Goal: Complete application form

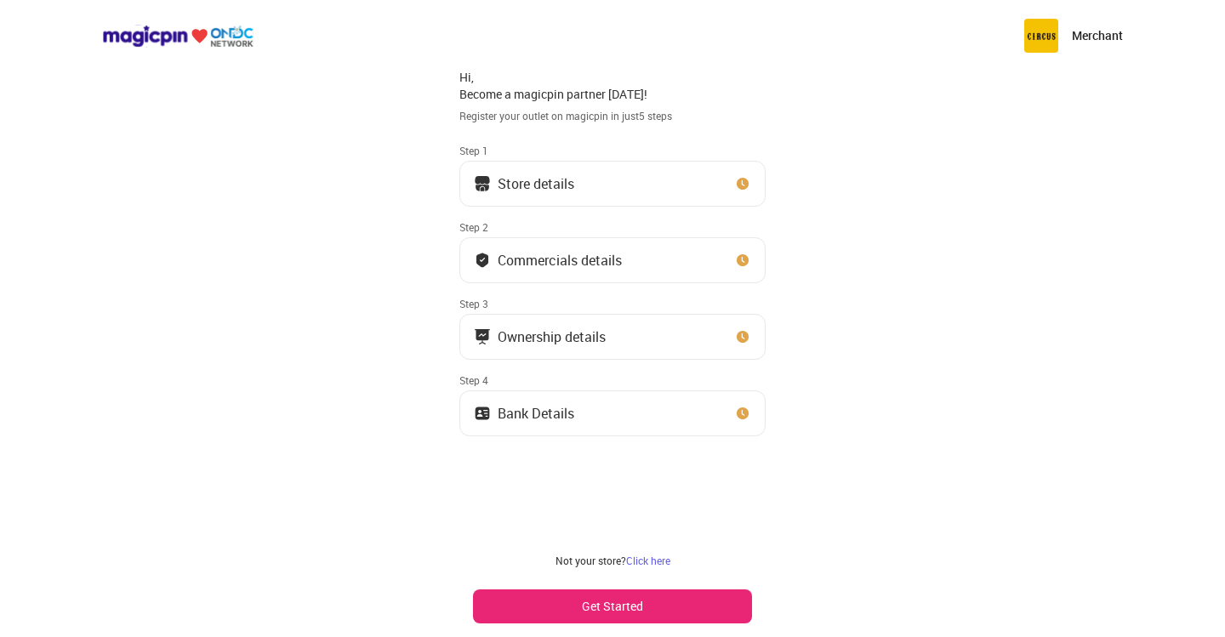
click at [609, 595] on button "Get Started" at bounding box center [612, 607] width 279 height 34
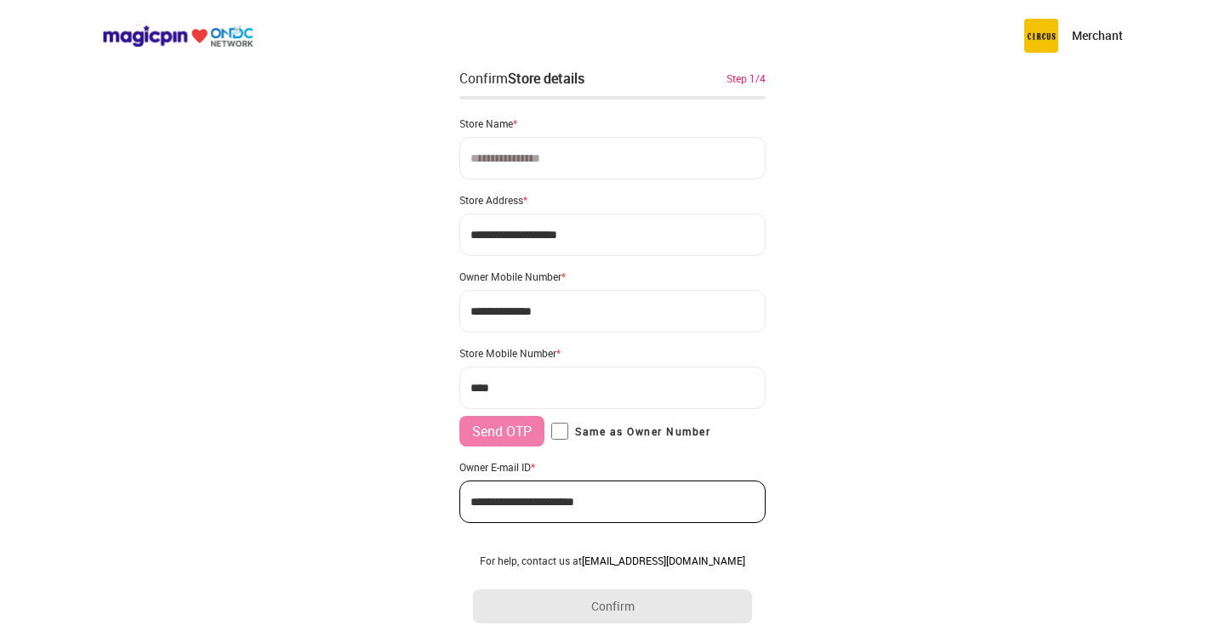
click at [544, 162] on input at bounding box center [612, 158] width 306 height 43
type input "**********"
click at [626, 235] on input "**********" at bounding box center [612, 235] width 306 height 43
click at [610, 232] on input "**********" at bounding box center [612, 235] width 306 height 43
type input "**********"
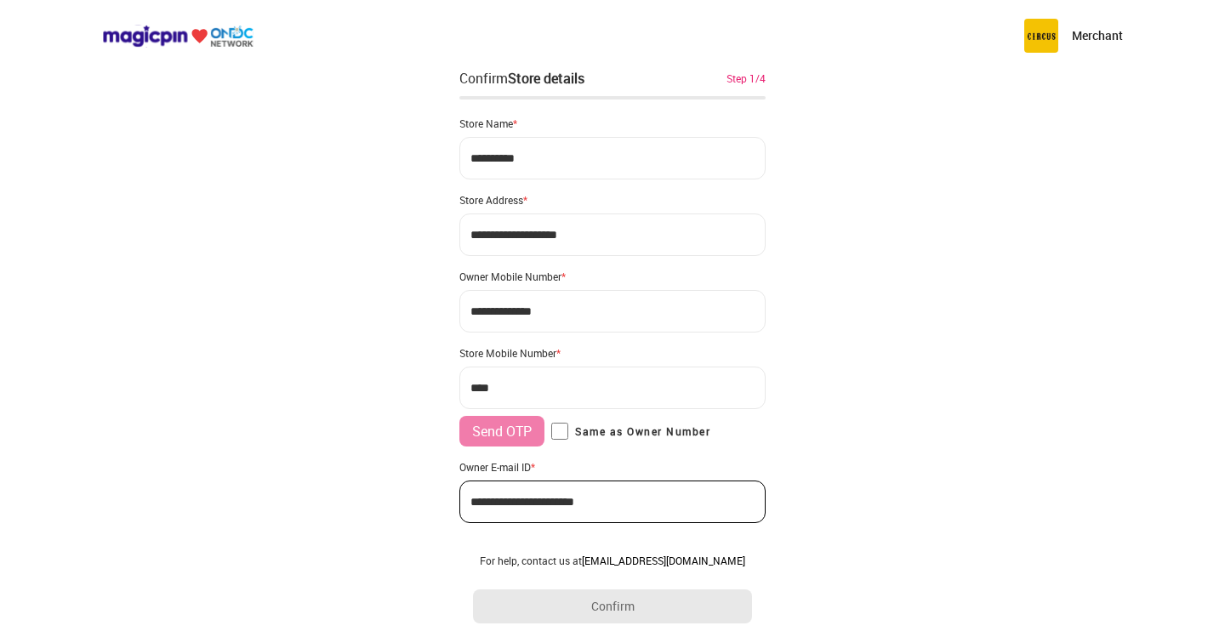
drag, startPoint x: 470, startPoint y: 234, endPoint x: 633, endPoint y: 231, distance: 163.3
click at [627, 230] on input "**********" at bounding box center [612, 235] width 306 height 43
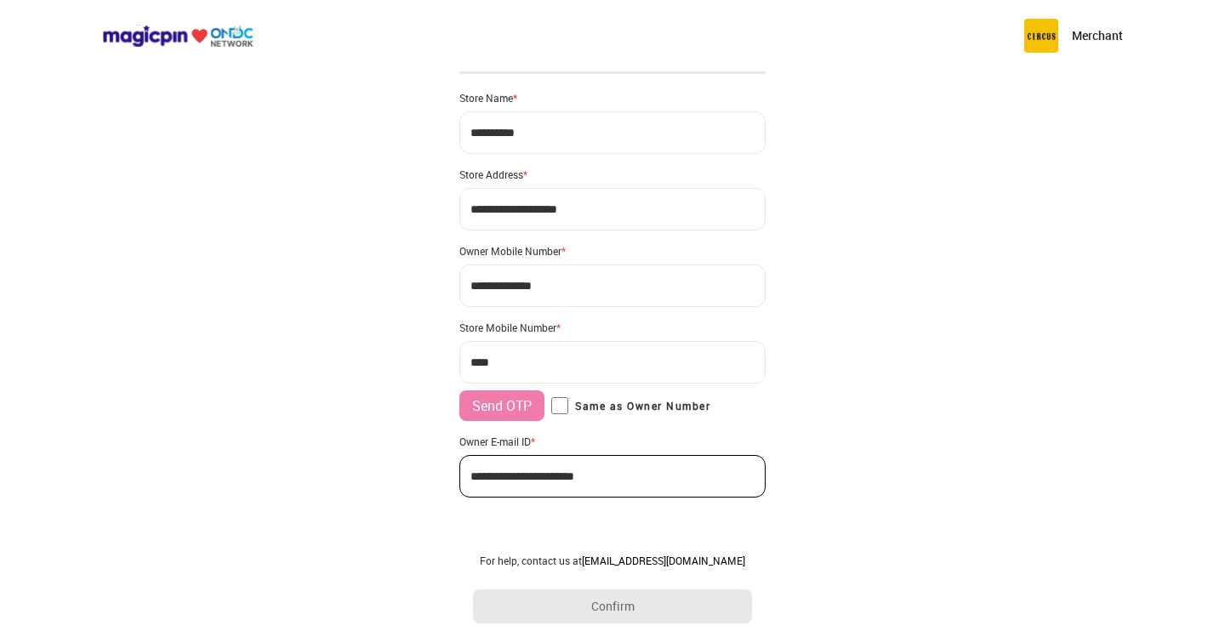
scroll to position [39, 0]
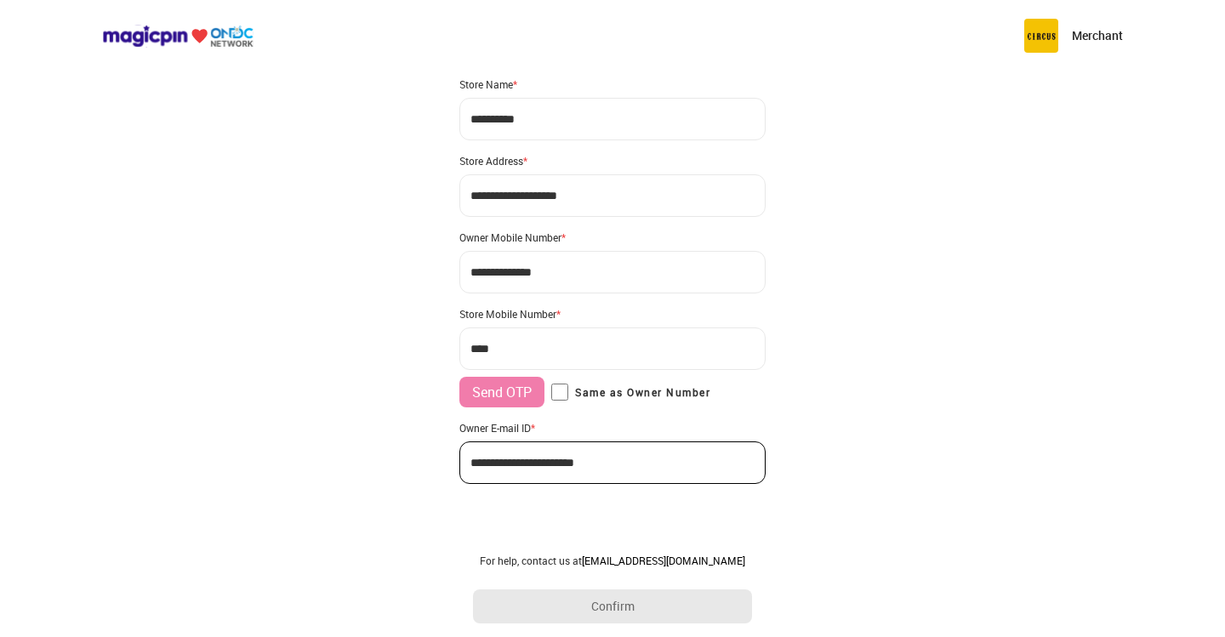
click at [531, 340] on input "***" at bounding box center [612, 349] width 306 height 43
type input "**********"
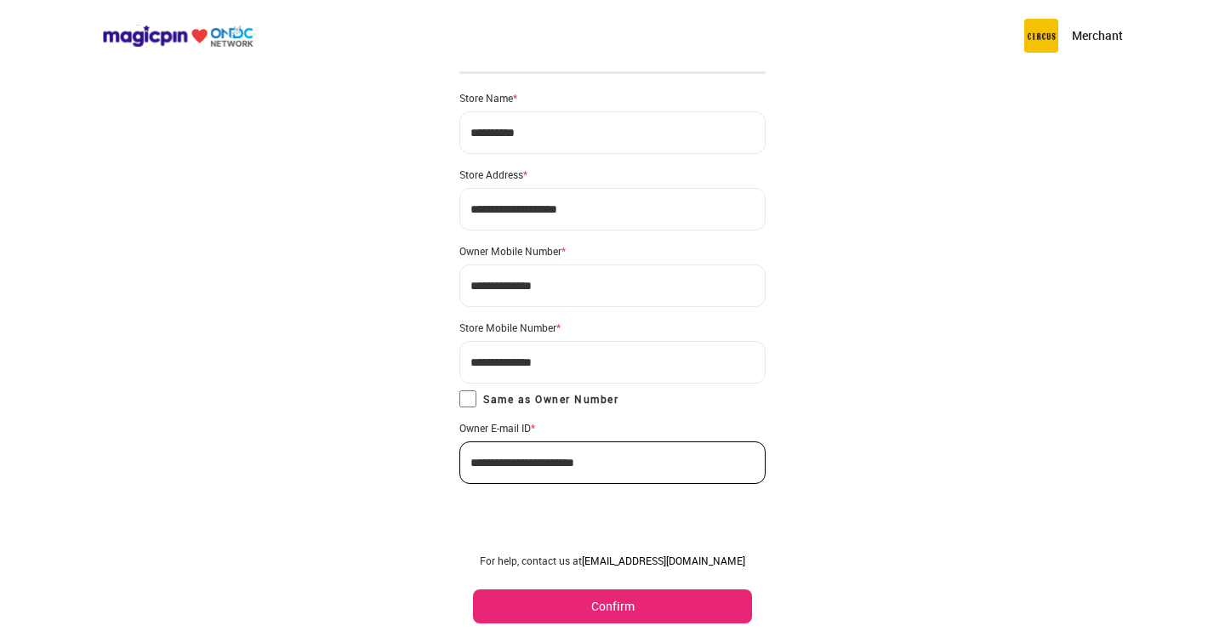
click at [616, 603] on button "Confirm" at bounding box center [612, 607] width 279 height 34
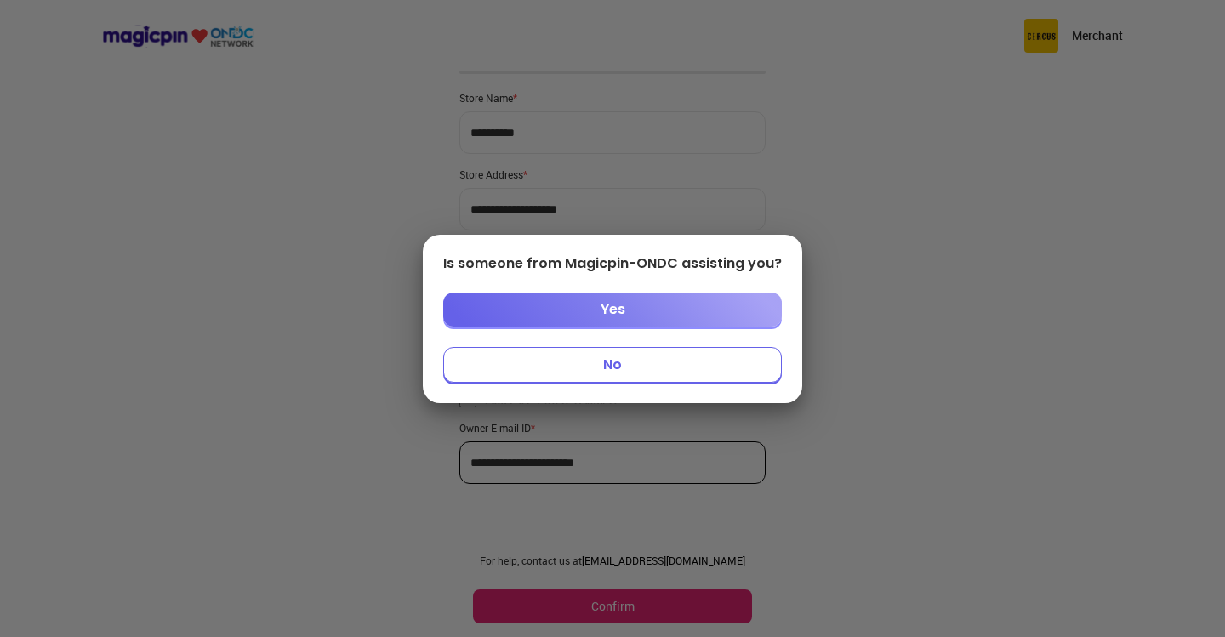
click at [607, 364] on button "No" at bounding box center [612, 365] width 339 height 36
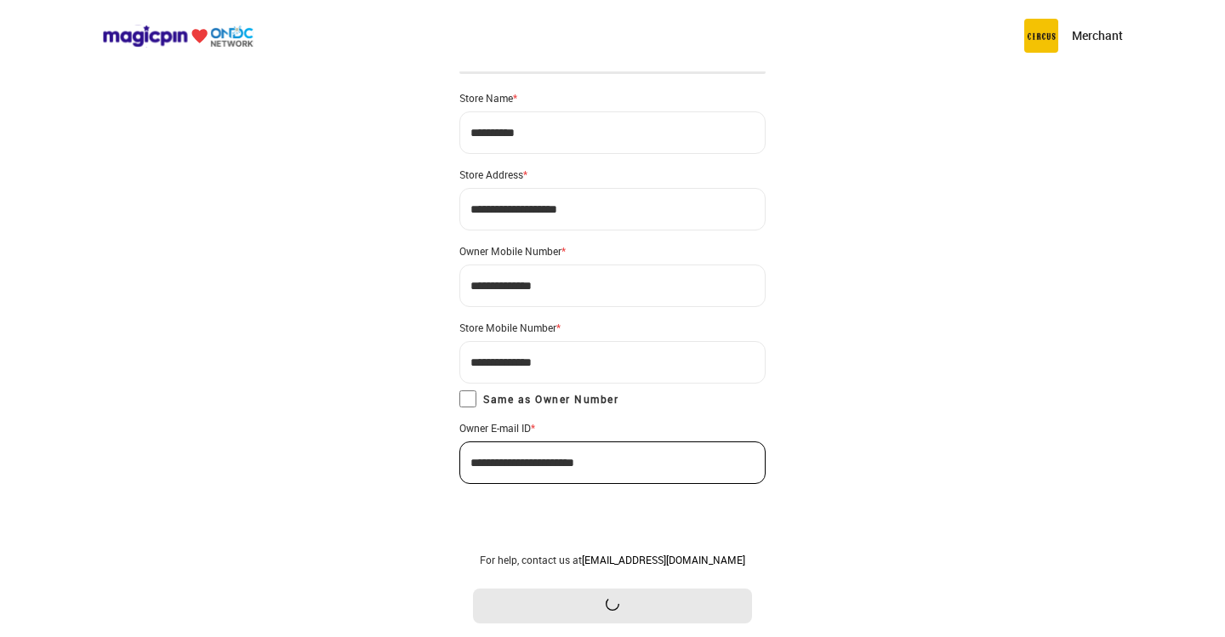
scroll to position [0, 0]
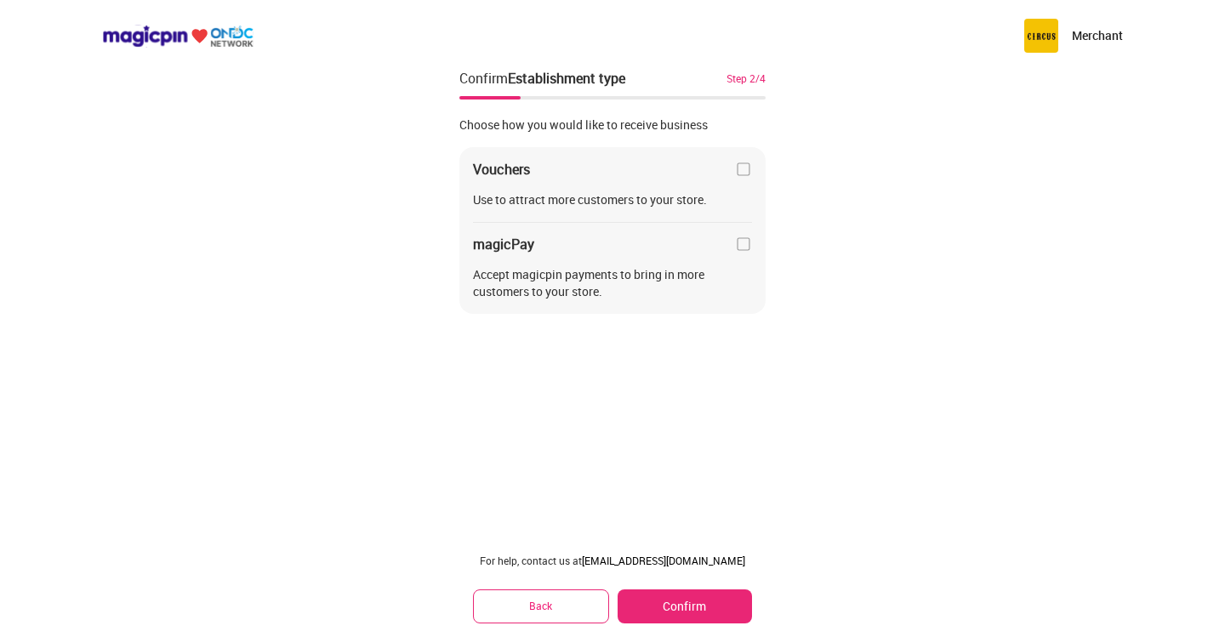
click at [742, 246] on img at bounding box center [743, 244] width 17 height 17
click at [671, 608] on button "Confirm" at bounding box center [685, 607] width 134 height 34
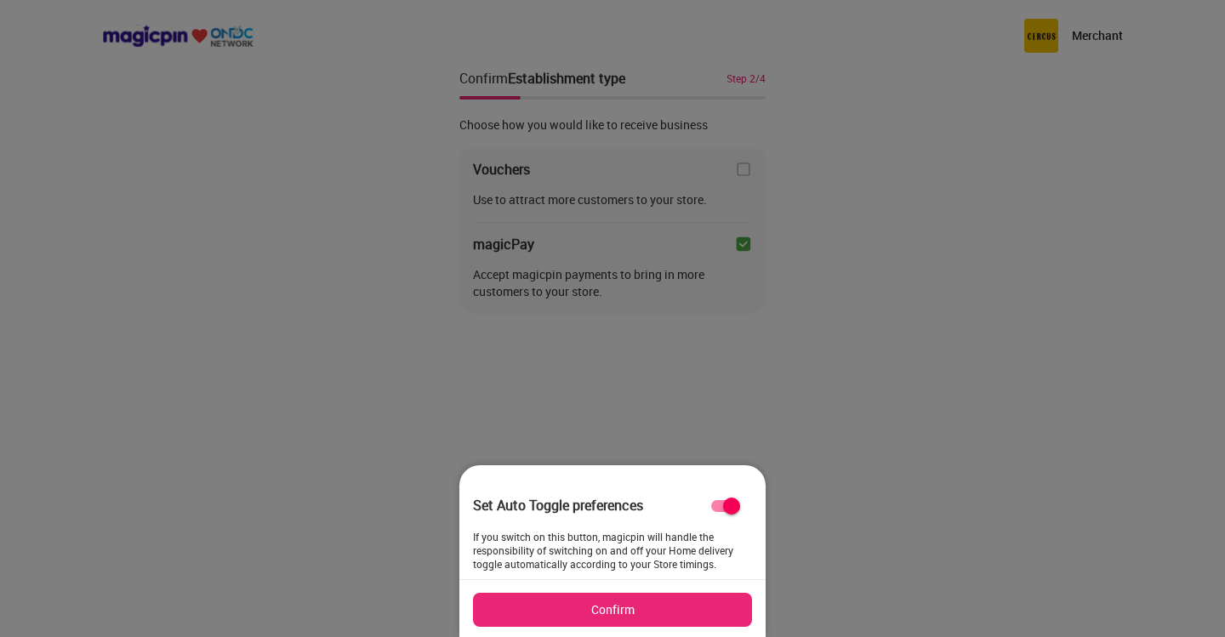
click at [628, 600] on button "Confirm" at bounding box center [612, 610] width 279 height 34
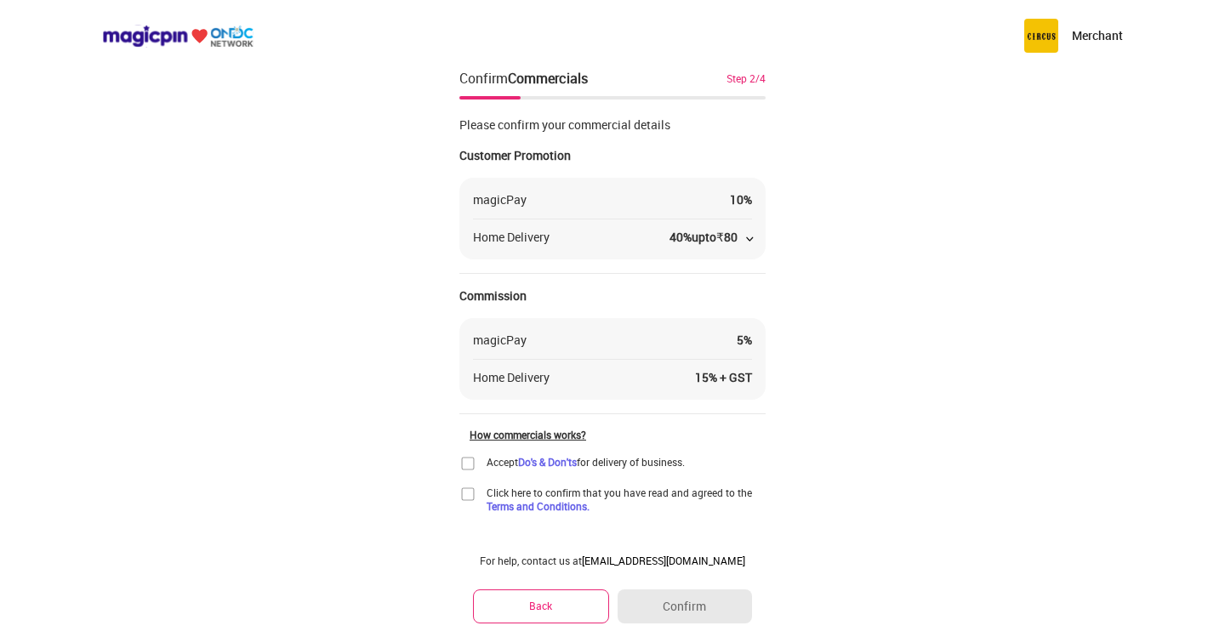
click at [749, 237] on img at bounding box center [750, 238] width 7 height 4
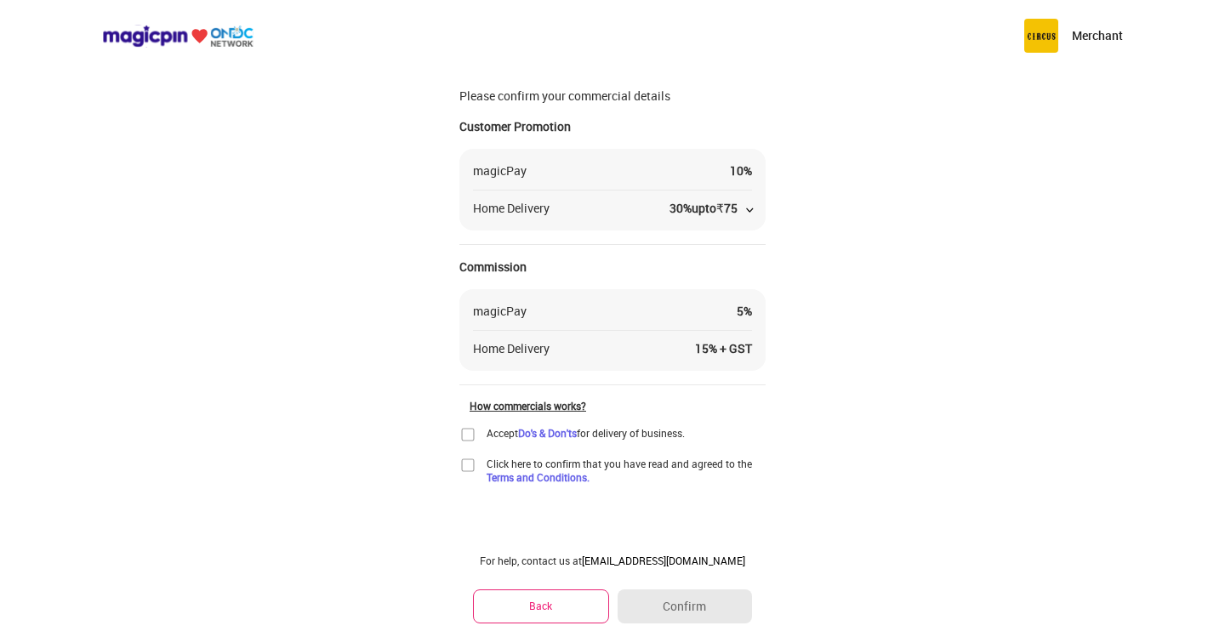
click at [467, 434] on img at bounding box center [467, 434] width 17 height 17
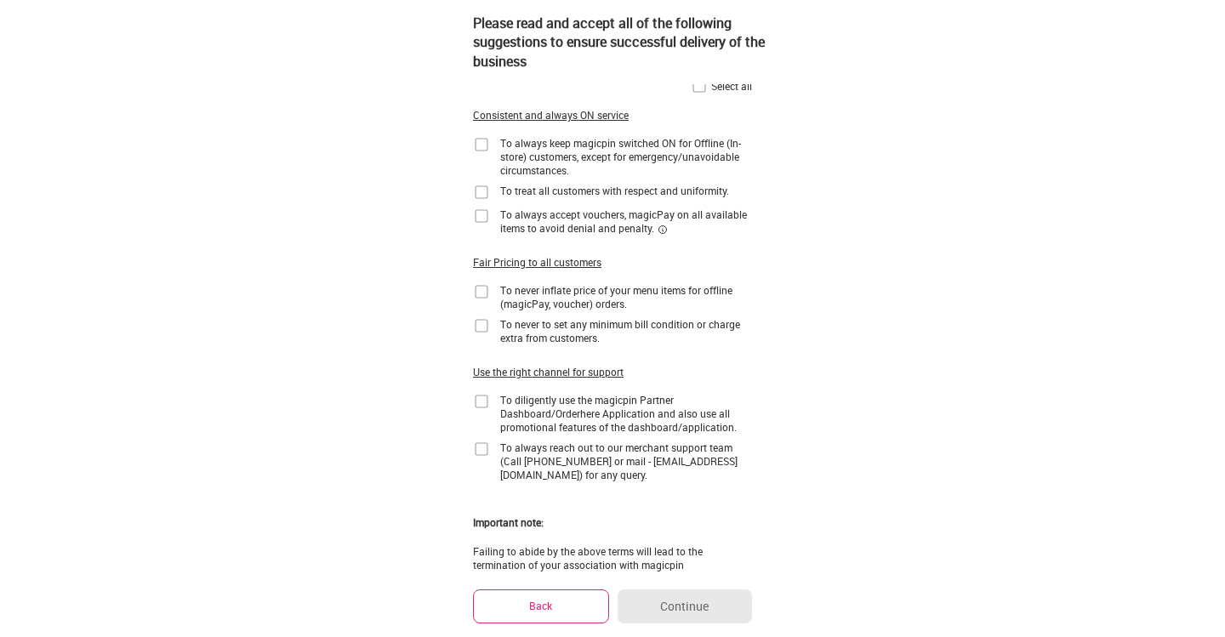
scroll to position [0, 0]
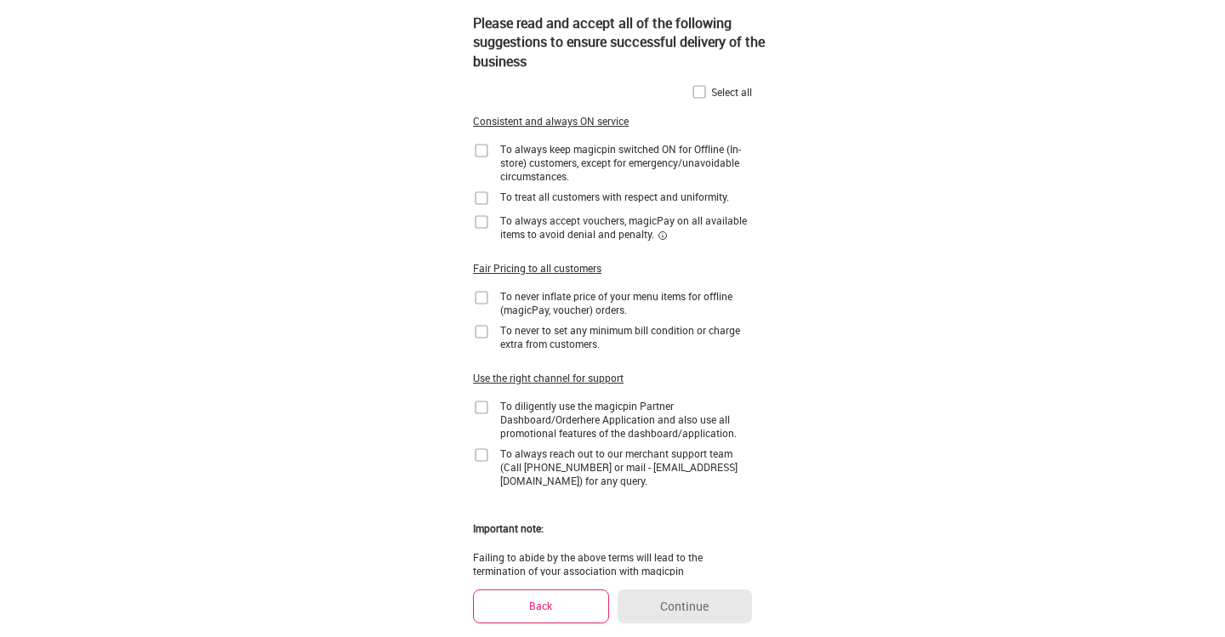
click at [477, 154] on img at bounding box center [481, 150] width 17 height 17
click at [477, 200] on img at bounding box center [481, 198] width 17 height 17
click at [482, 225] on img at bounding box center [481, 222] width 17 height 17
click at [481, 298] on img at bounding box center [481, 297] width 17 height 17
click at [484, 329] on img at bounding box center [481, 331] width 17 height 17
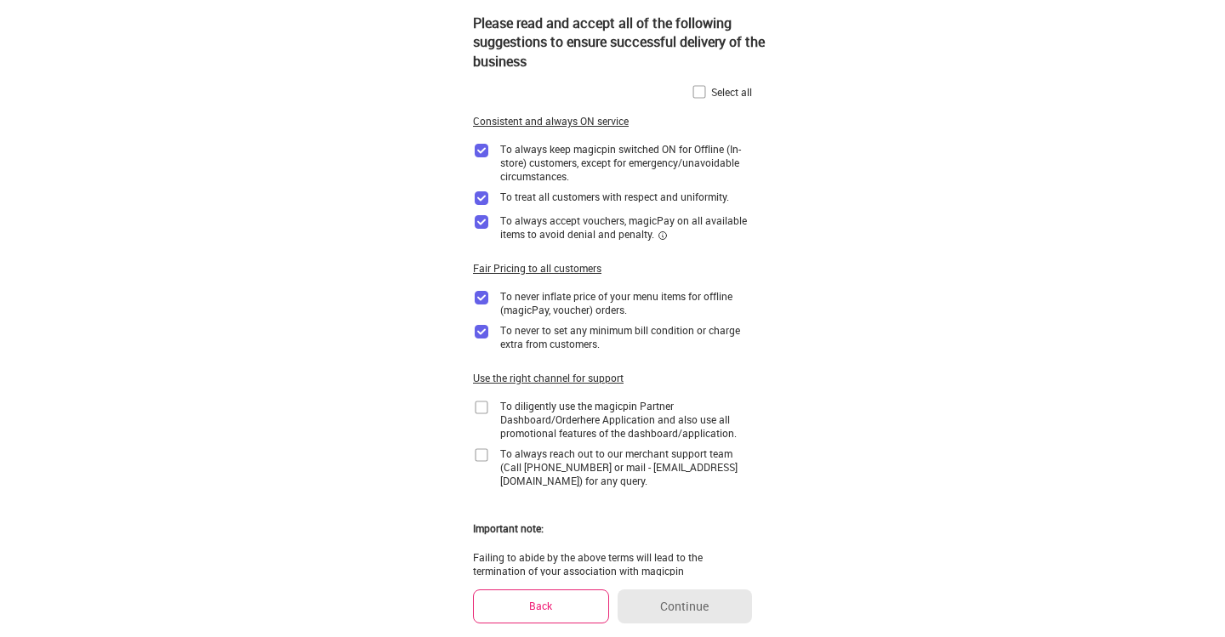
click at [481, 410] on img at bounding box center [481, 407] width 17 height 17
click at [478, 453] on img at bounding box center [481, 455] width 17 height 17
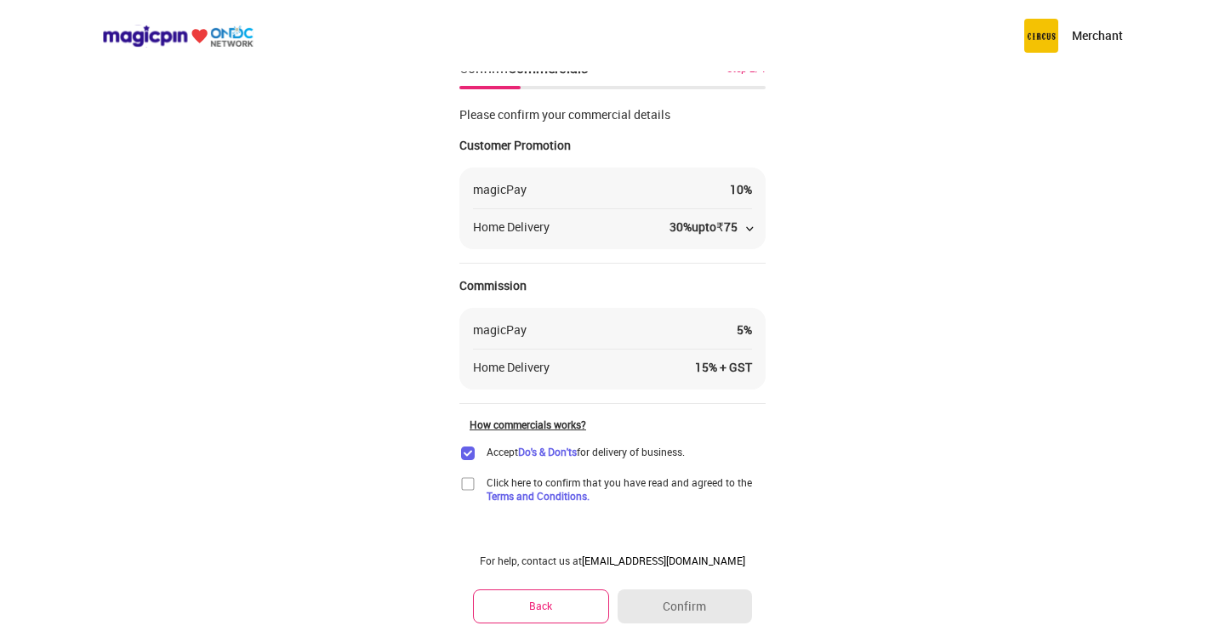
scroll to position [29, 0]
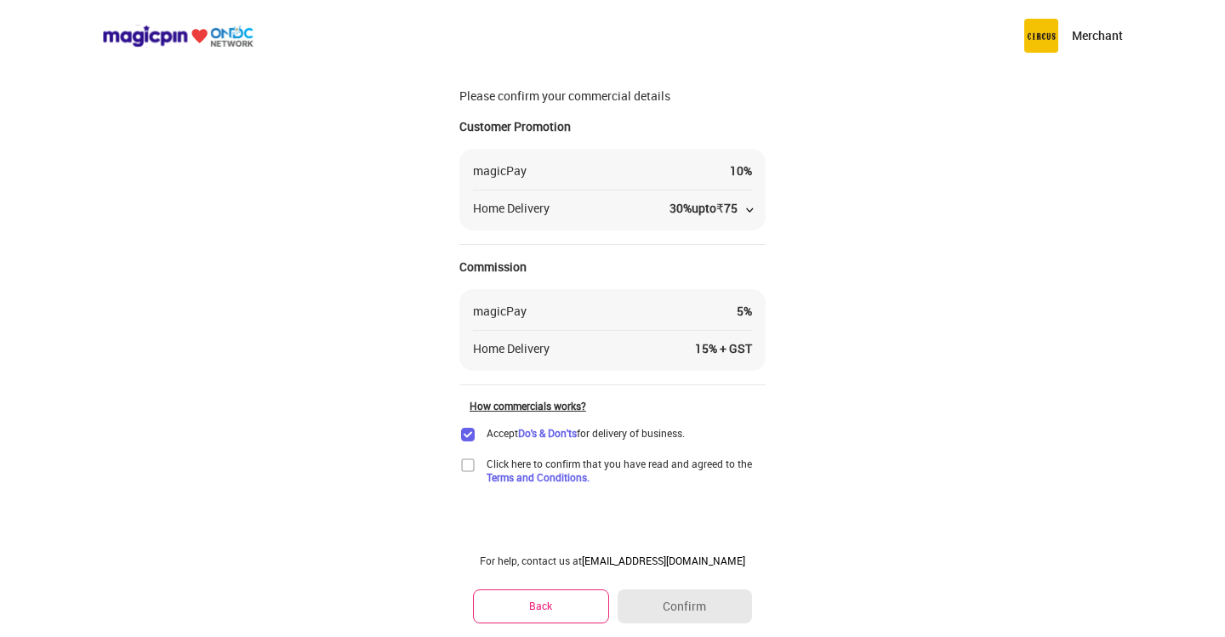
click at [469, 464] on img at bounding box center [467, 465] width 17 height 17
click at [695, 601] on button "Confirm" at bounding box center [685, 607] width 134 height 34
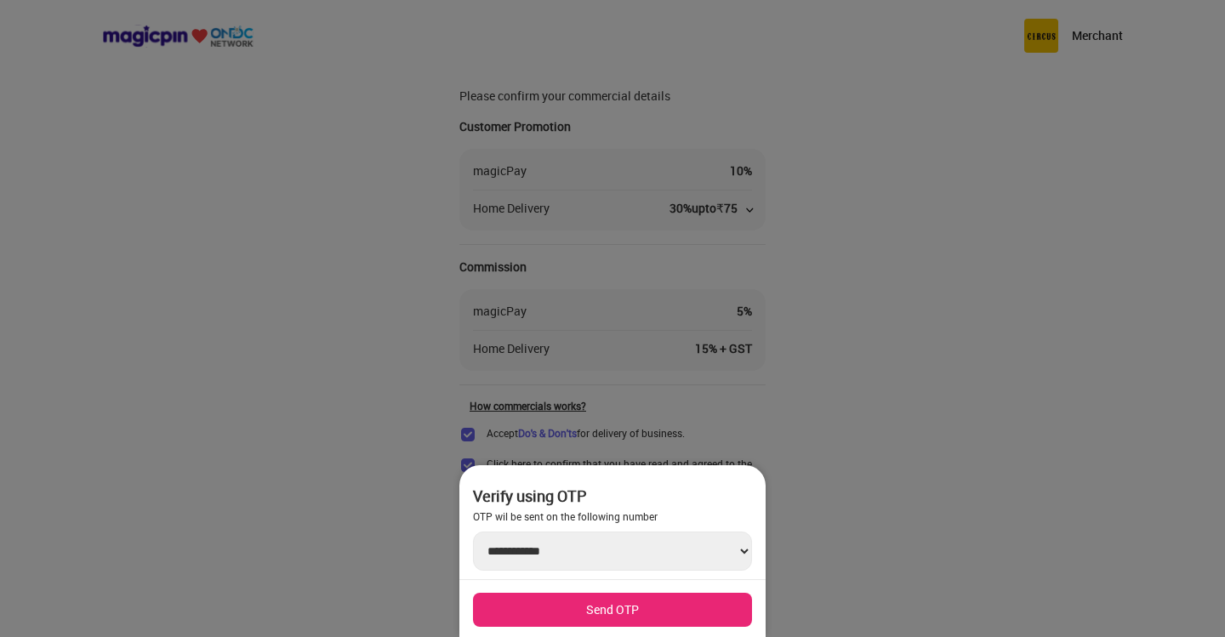
click at [606, 595] on button "Send OTP" at bounding box center [612, 610] width 279 height 34
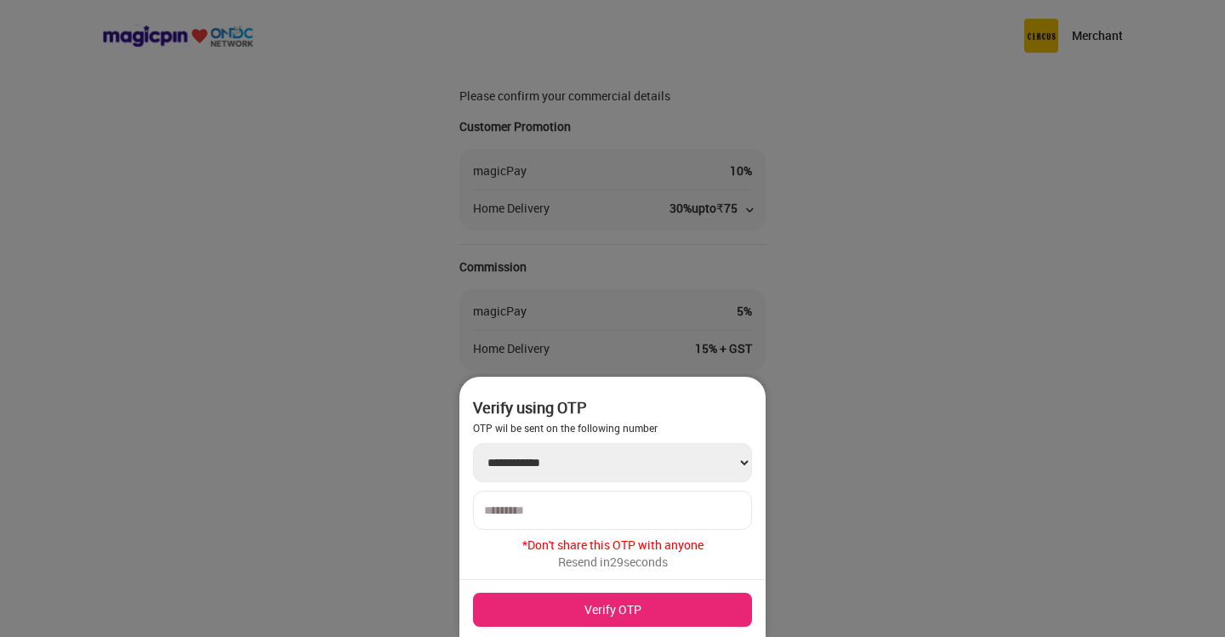
click at [596, 508] on input "number" at bounding box center [612, 511] width 257 height 14
type input "******"
drag, startPoint x: 587, startPoint y: 601, endPoint x: 608, endPoint y: 598, distance: 21.5
click at [587, 601] on button "Verify OTP" at bounding box center [612, 610] width 279 height 34
click at [610, 600] on button "Verify OTP" at bounding box center [612, 610] width 279 height 34
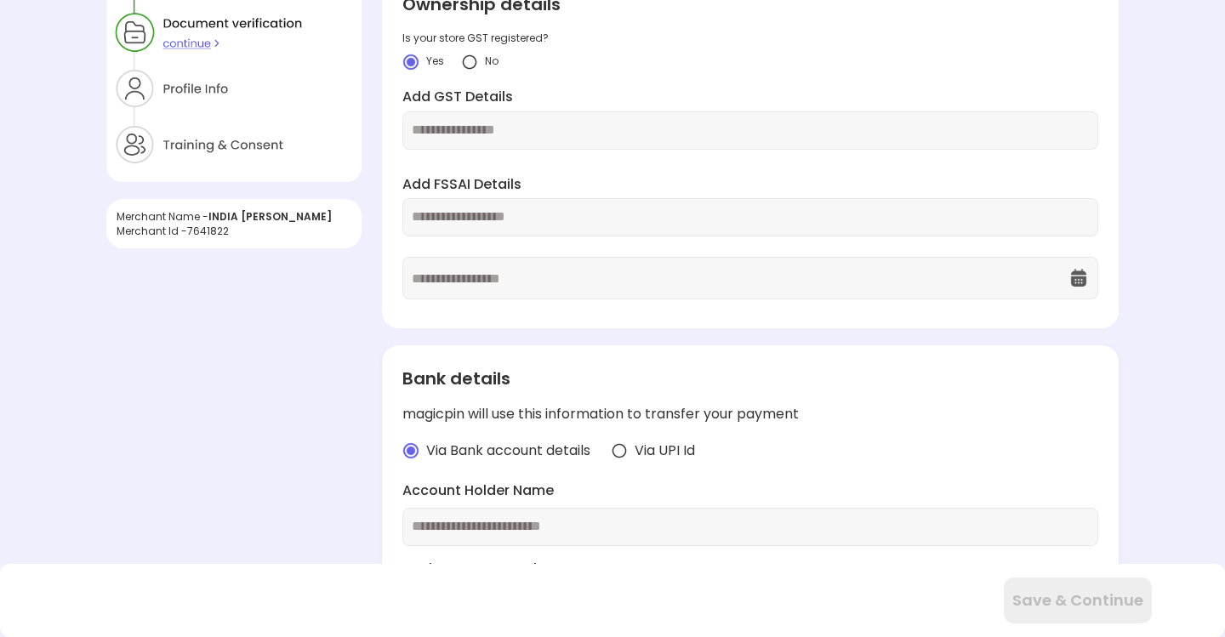
scroll to position [0, 0]
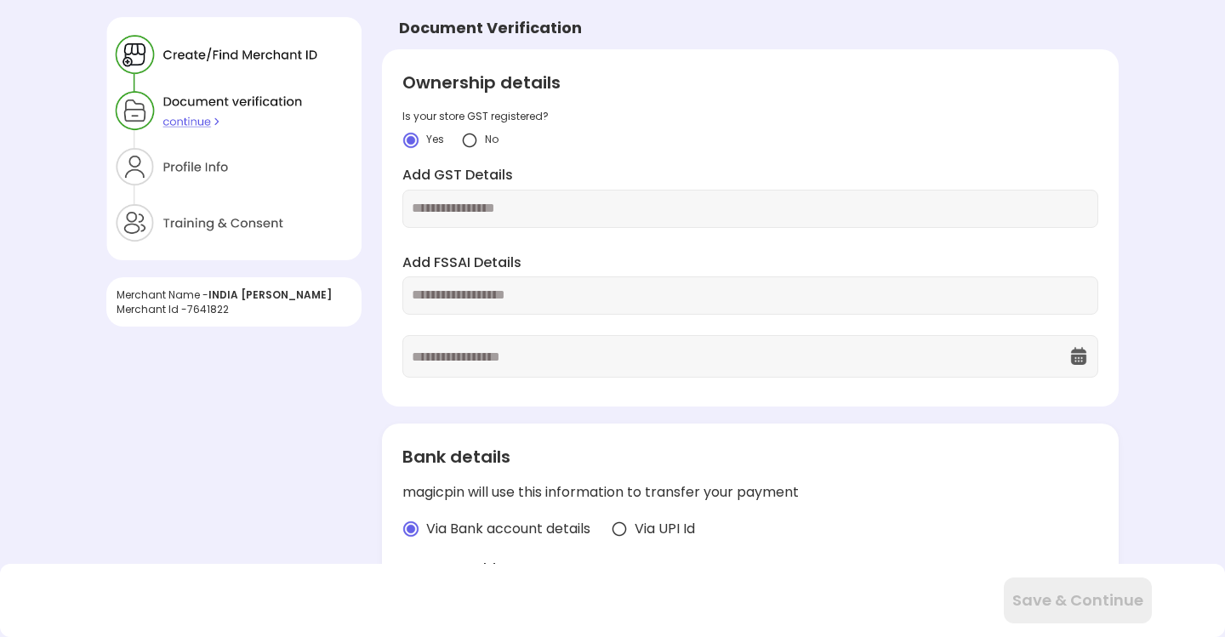
click at [548, 306] on div at bounding box center [750, 295] width 696 height 38
click at [548, 301] on input "text" at bounding box center [750, 296] width 677 height 20
click at [490, 228] on div "Ownership details Is your store GST registered? Yes No Add GST Details Add FSSA…" at bounding box center [750, 228] width 737 height 358
click at [502, 219] on div at bounding box center [750, 209] width 696 height 38
click at [535, 203] on input "text" at bounding box center [750, 209] width 677 height 20
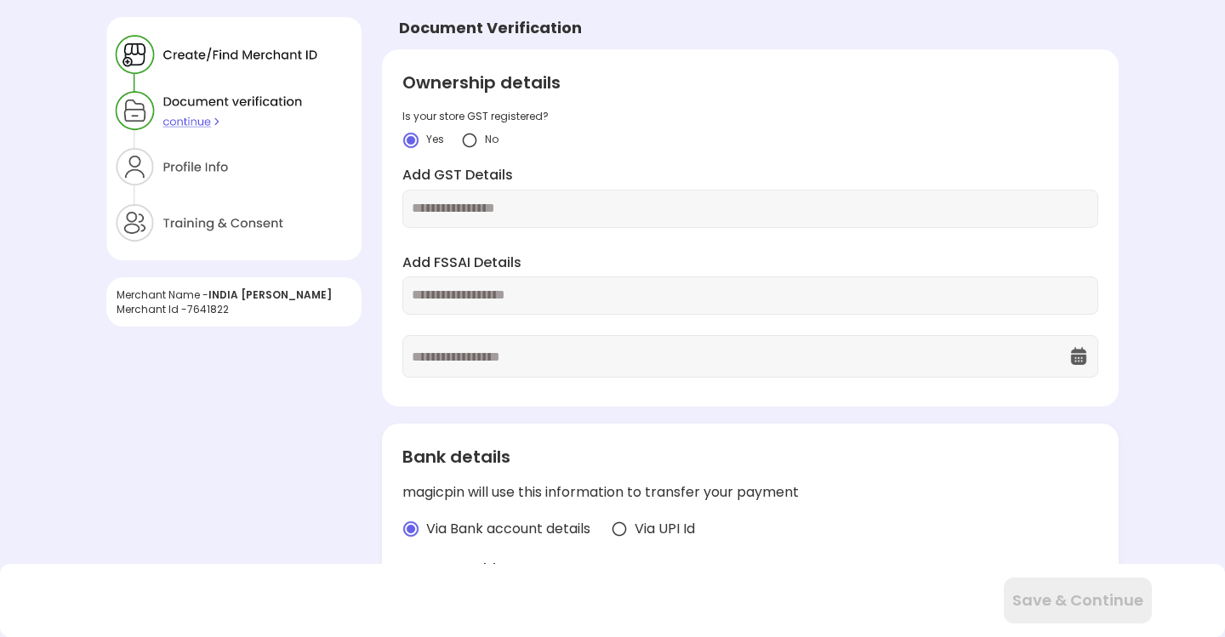
click at [538, 286] on input "text" at bounding box center [750, 296] width 677 height 20
click at [538, 214] on input "text" at bounding box center [750, 209] width 677 height 20
click at [500, 220] on div at bounding box center [750, 209] width 696 height 38
click at [504, 287] on input "text" at bounding box center [750, 296] width 677 height 20
type input "**********"
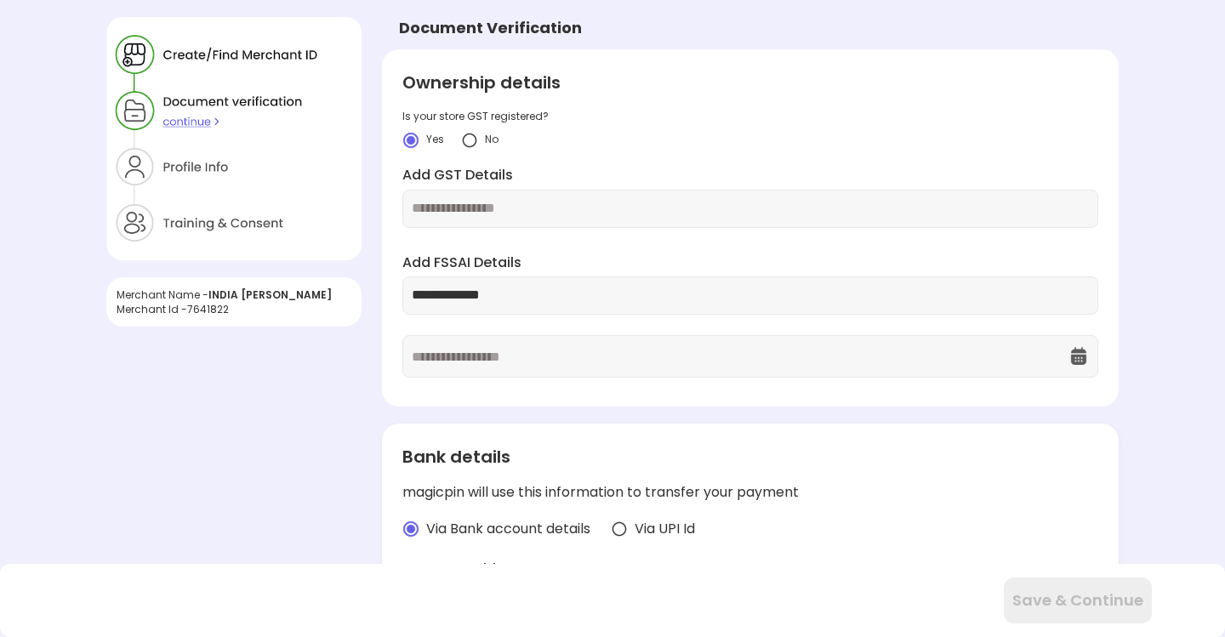
click at [533, 365] on input "text" at bounding box center [740, 356] width 657 height 41
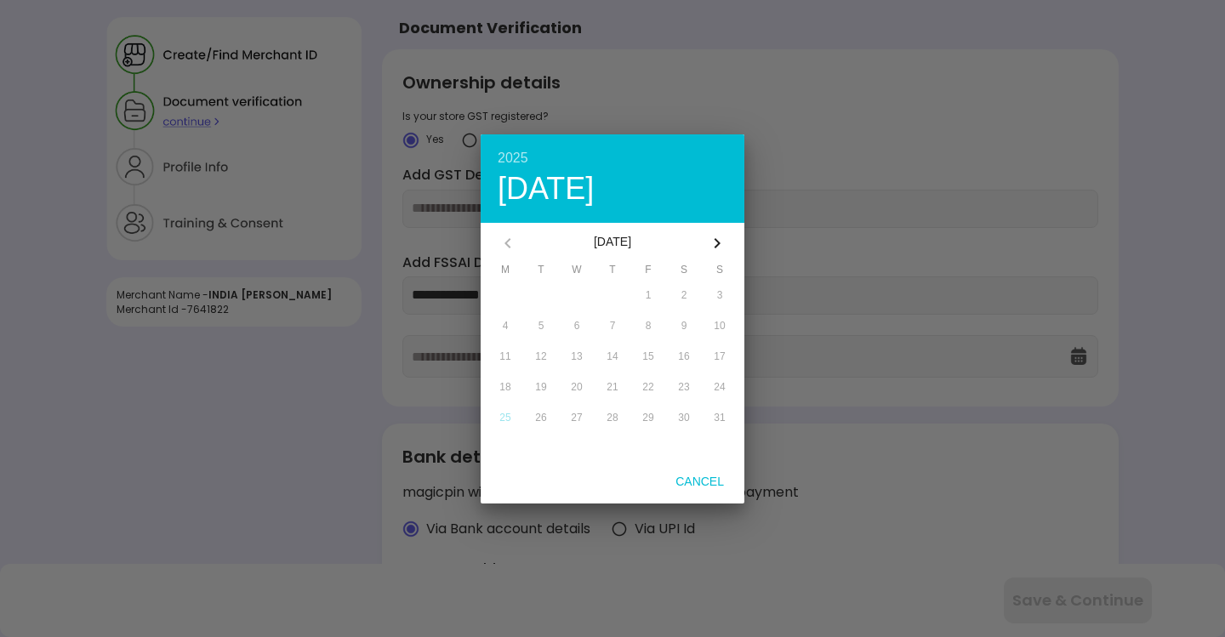
click at [714, 237] on icon "button" at bounding box center [717, 243] width 20 height 20
click at [715, 238] on icon "button" at bounding box center [718, 243] width 6 height 10
click at [715, 239] on icon "button" at bounding box center [718, 243] width 6 height 10
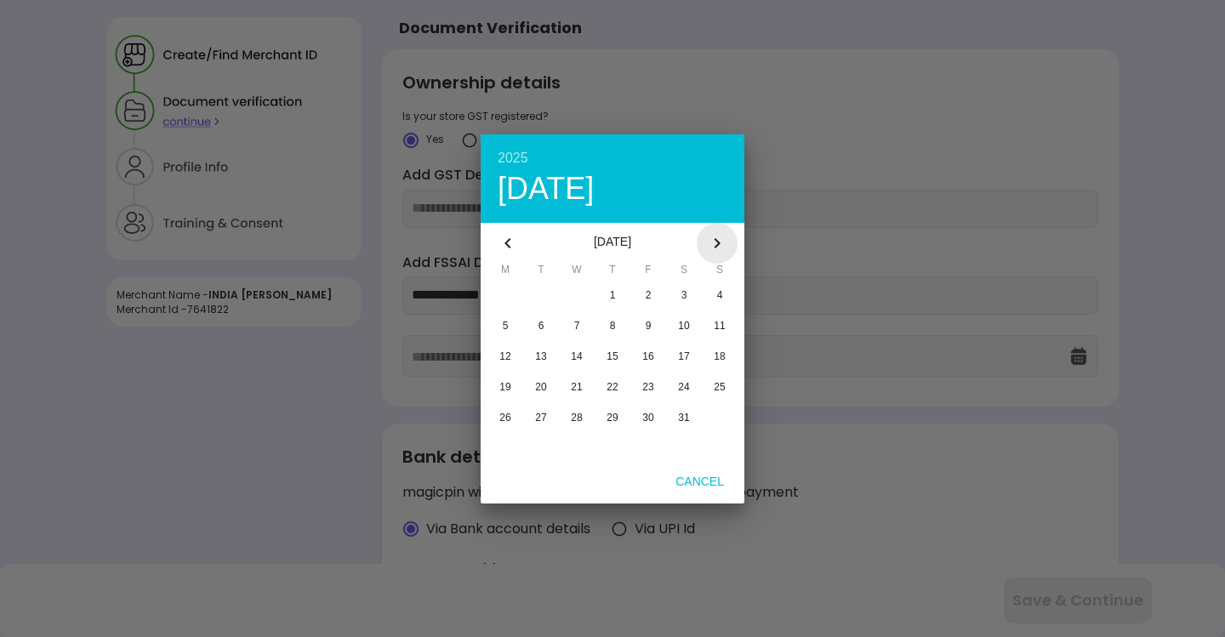
click at [715, 239] on icon "button" at bounding box center [718, 243] width 6 height 10
click at [715, 240] on icon "button" at bounding box center [718, 243] width 6 height 10
click at [705, 236] on button "button" at bounding box center [717, 243] width 41 height 41
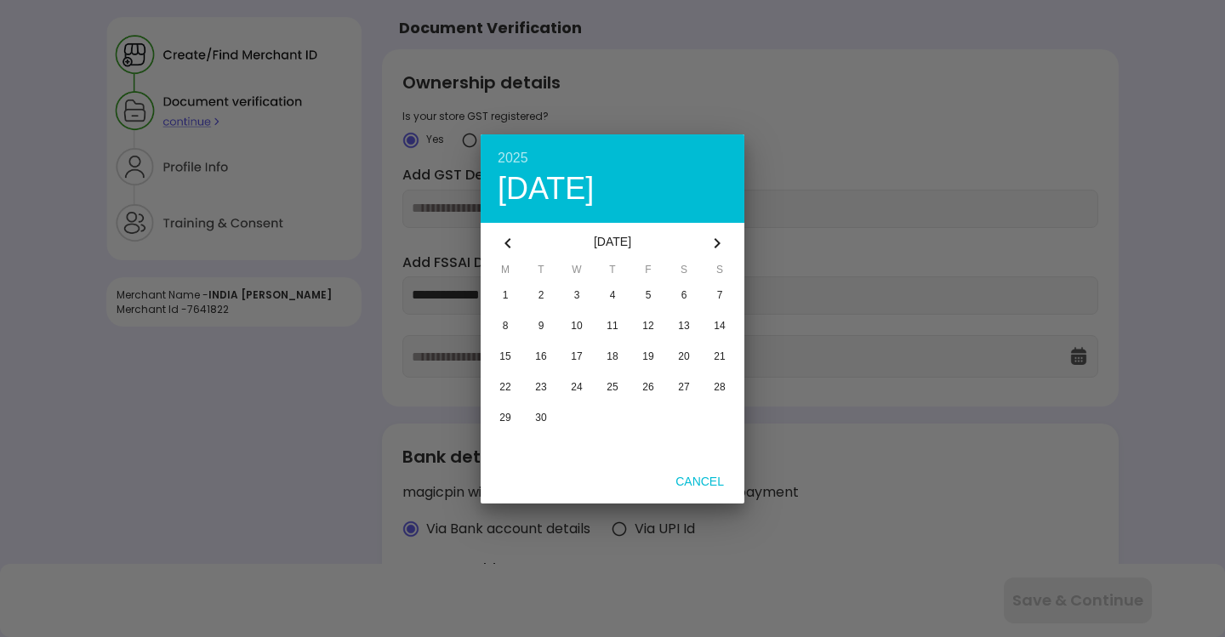
click at [721, 242] on icon "button" at bounding box center [717, 243] width 20 height 20
click at [720, 242] on icon "button" at bounding box center [718, 243] width 6 height 10
click at [574, 322] on span "5" at bounding box center [577, 326] width 6 height 12
type input "**********"
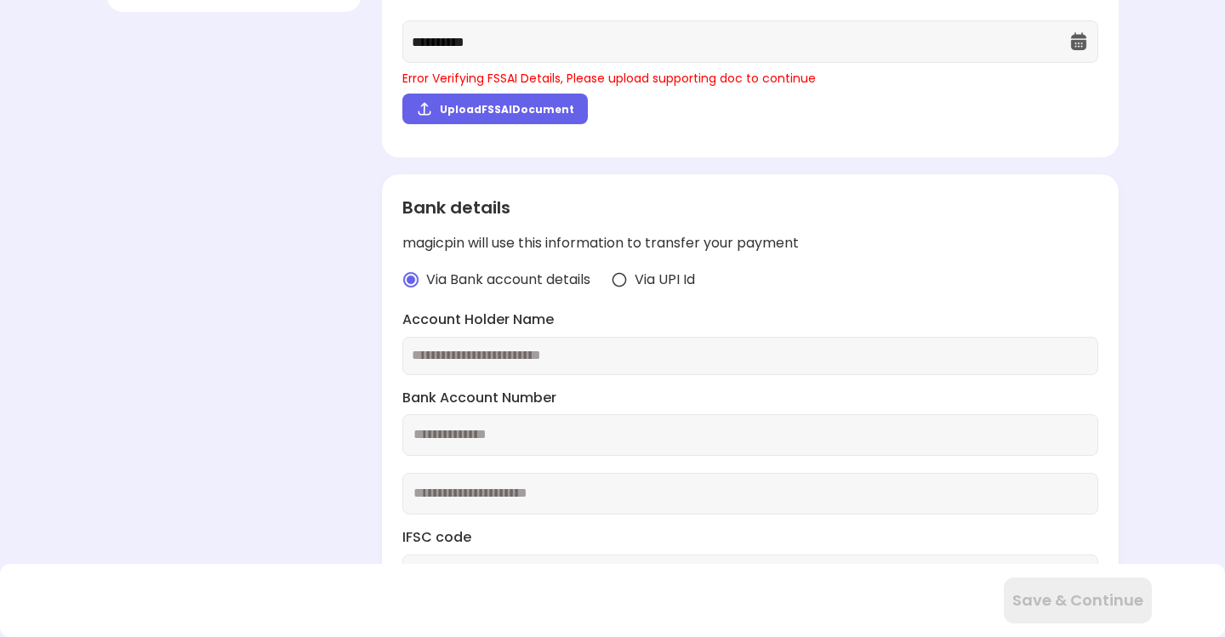
scroll to position [340, 0]
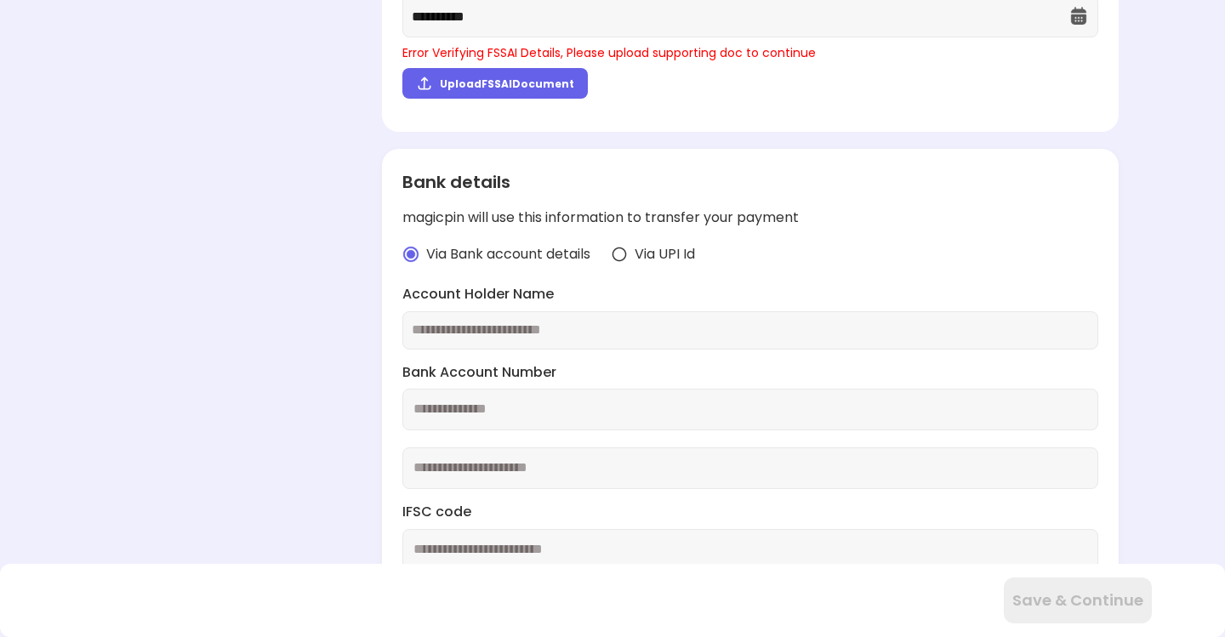
click at [573, 336] on input "text" at bounding box center [750, 331] width 677 height 20
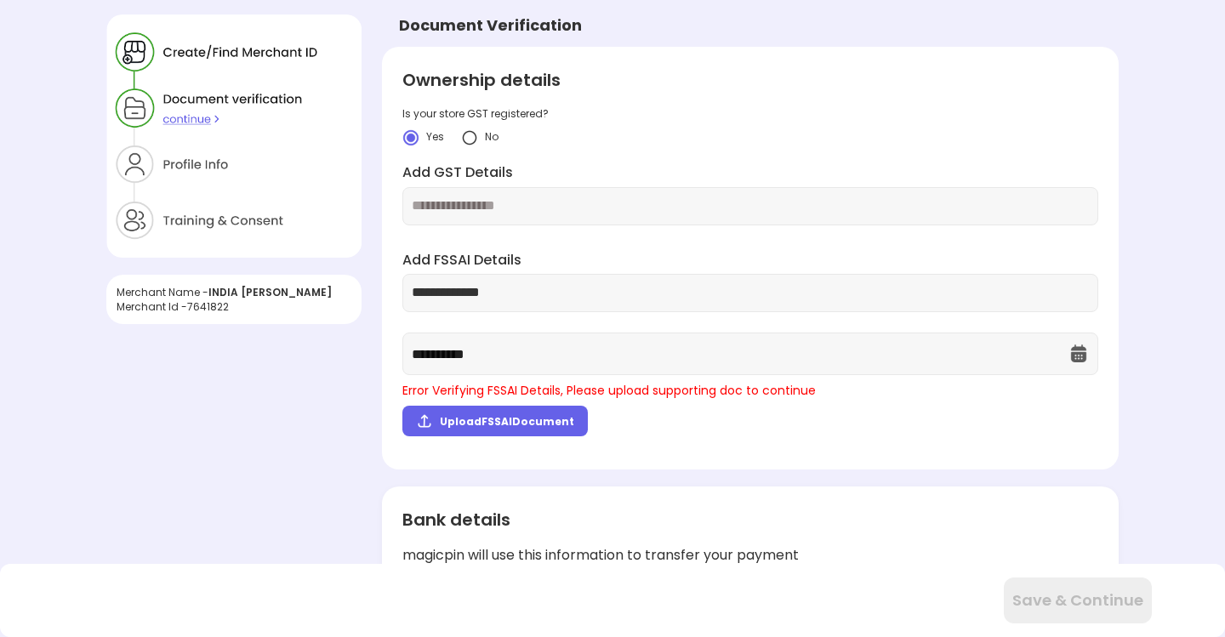
scroll to position [0, 0]
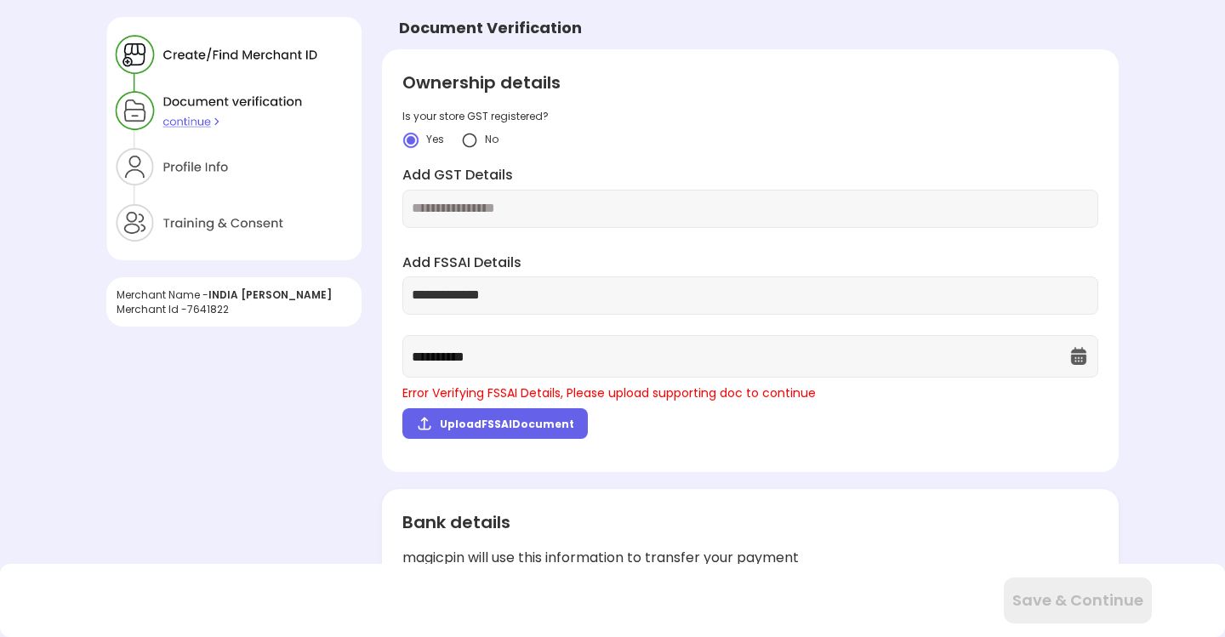
click at [497, 419] on span "Upload FSSAI Document" at bounding box center [507, 424] width 134 height 14
click at [0, 0] on input "Upload FSSAI Document" at bounding box center [0, 0] width 0 height 0
click at [525, 419] on span "Upload FSSAI Document" at bounding box center [507, 424] width 134 height 14
click at [0, 0] on input "Upload FSSAI Document" at bounding box center [0, 0] width 0 height 0
click at [461, 417] on span "Upload FSSAI Document" at bounding box center [507, 424] width 134 height 14
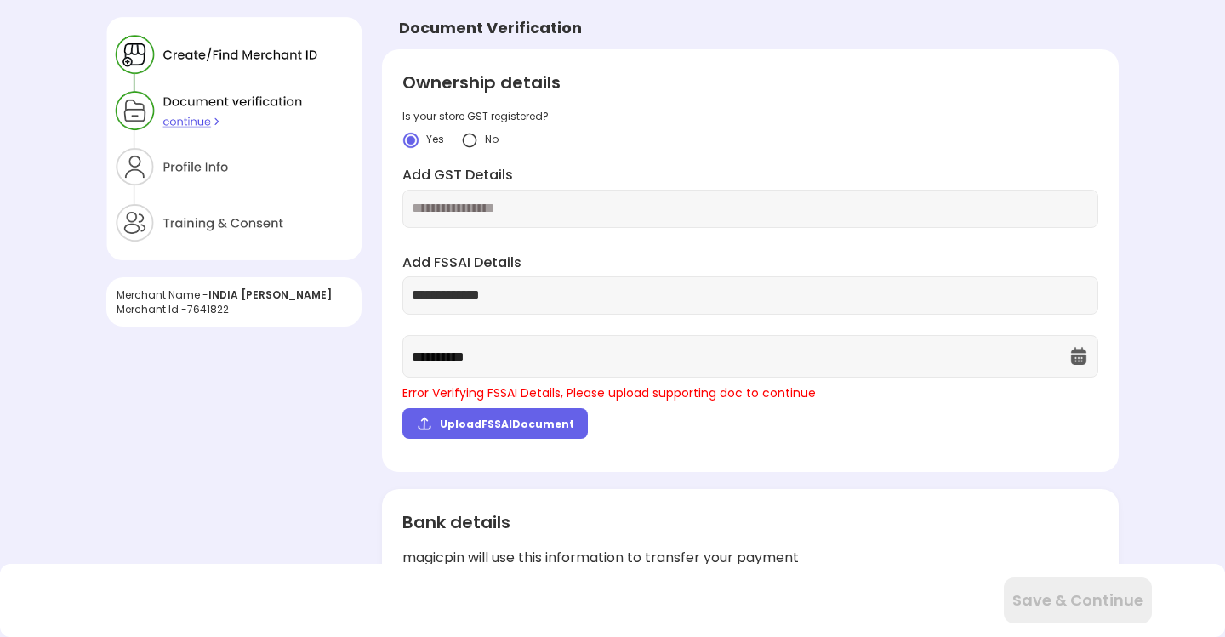
click at [0, 0] on input "Upload FSSAI Document" at bounding box center [0, 0] width 0 height 0
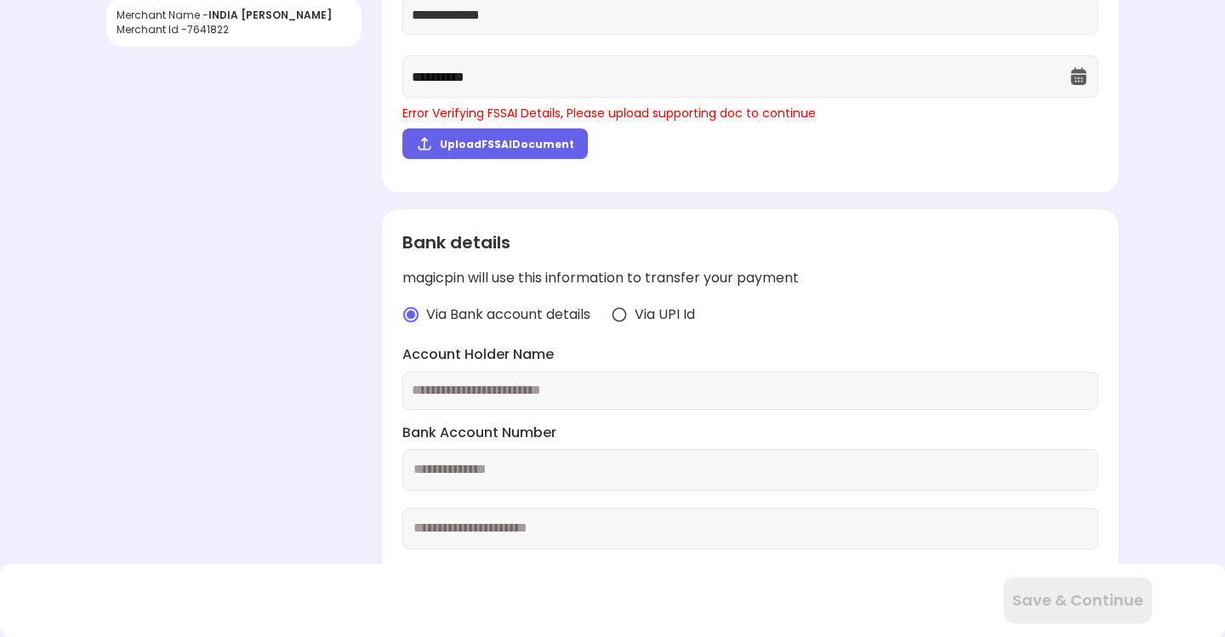
scroll to position [170, 0]
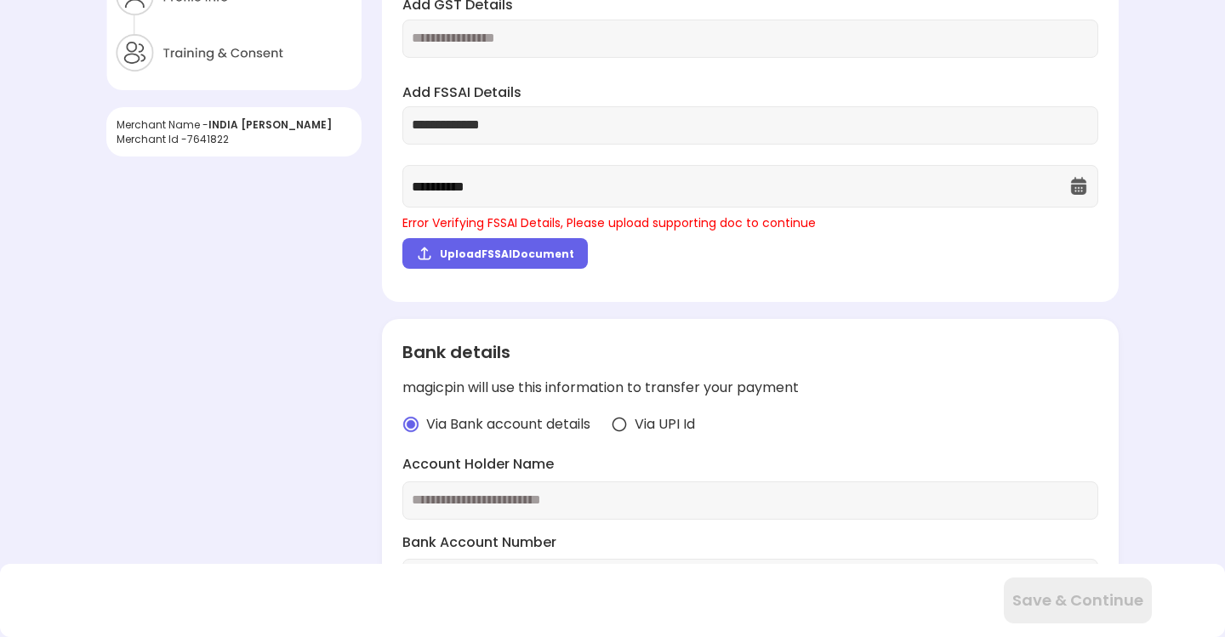
click at [544, 253] on span "Upload FSSAI Document" at bounding box center [507, 254] width 134 height 14
click at [0, 0] on input "Upload FSSAI Document" at bounding box center [0, 0] width 0 height 0
click at [1074, 192] on img at bounding box center [1078, 186] width 20 height 20
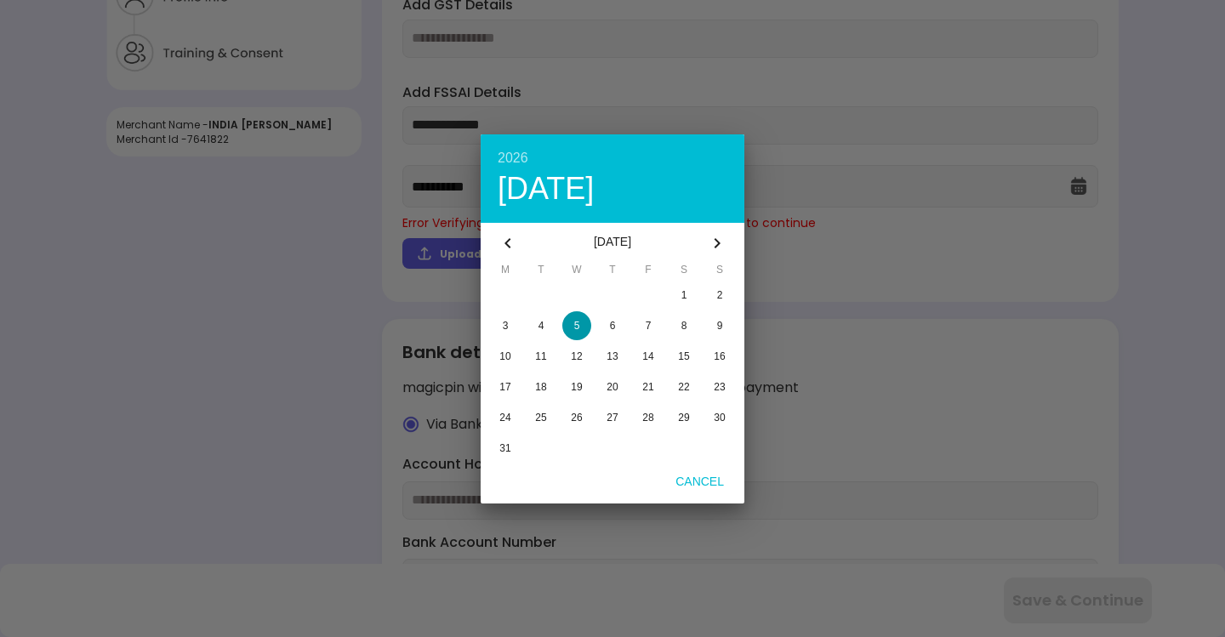
click at [578, 324] on span "5" at bounding box center [577, 326] width 6 height 12
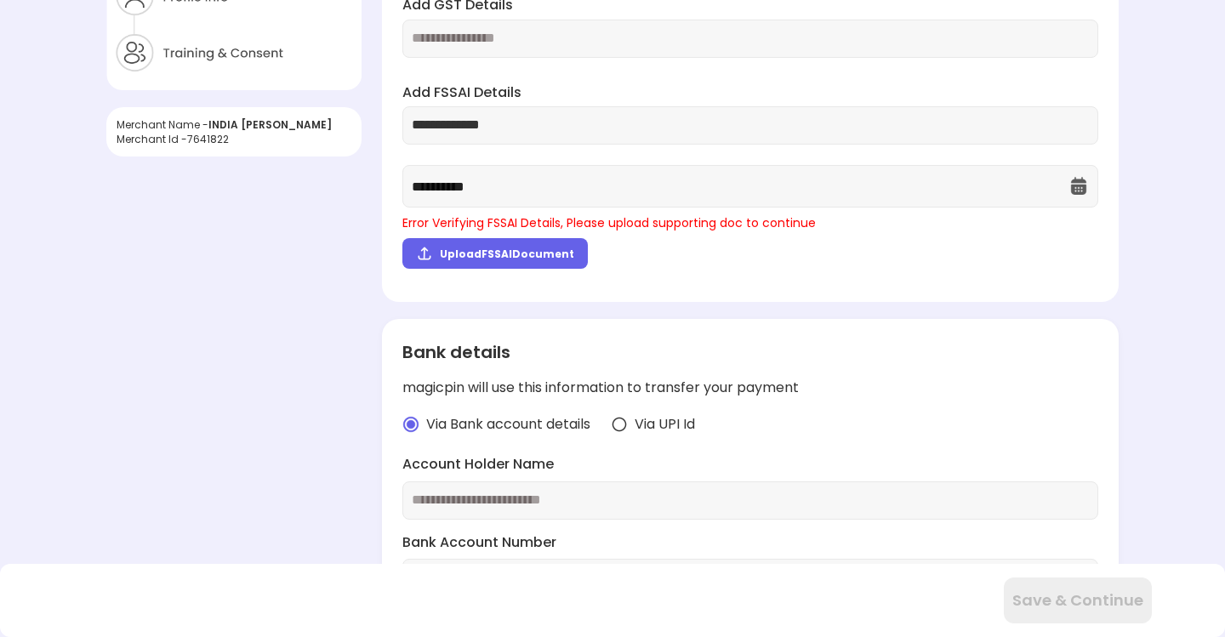
click at [465, 261] on label "Upload FSSAI Document" at bounding box center [494, 253] width 185 height 31
click at [0, 0] on input "Upload FSSAI Document" at bounding box center [0, 0] width 0 height 0
click at [480, 252] on span "Upload FSSAI Document" at bounding box center [507, 254] width 134 height 14
click at [0, 0] on input "Upload FSSAI Document" at bounding box center [0, 0] width 0 height 0
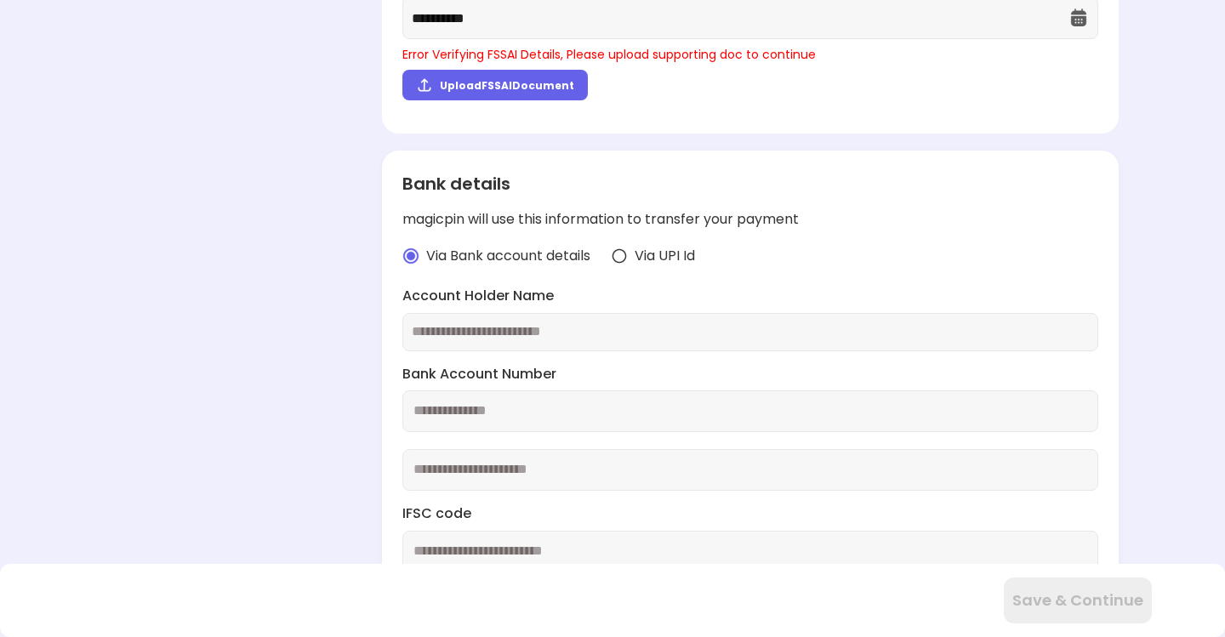
scroll to position [340, 0]
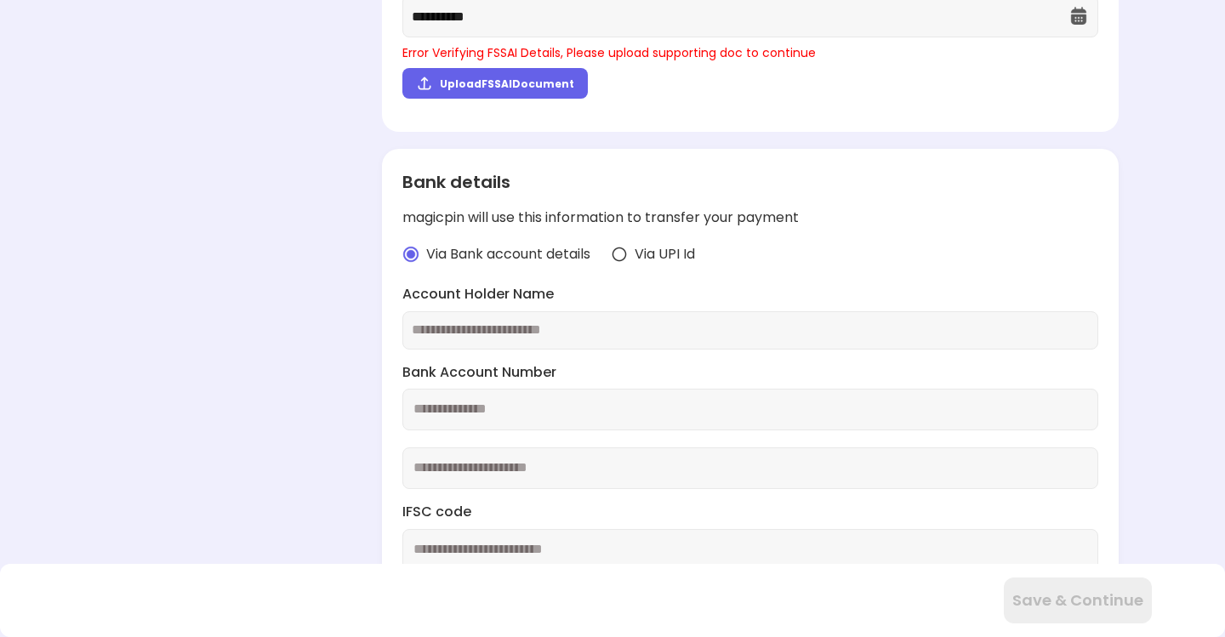
click at [617, 341] on div at bounding box center [750, 330] width 696 height 38
click at [618, 331] on input "text" at bounding box center [750, 331] width 677 height 20
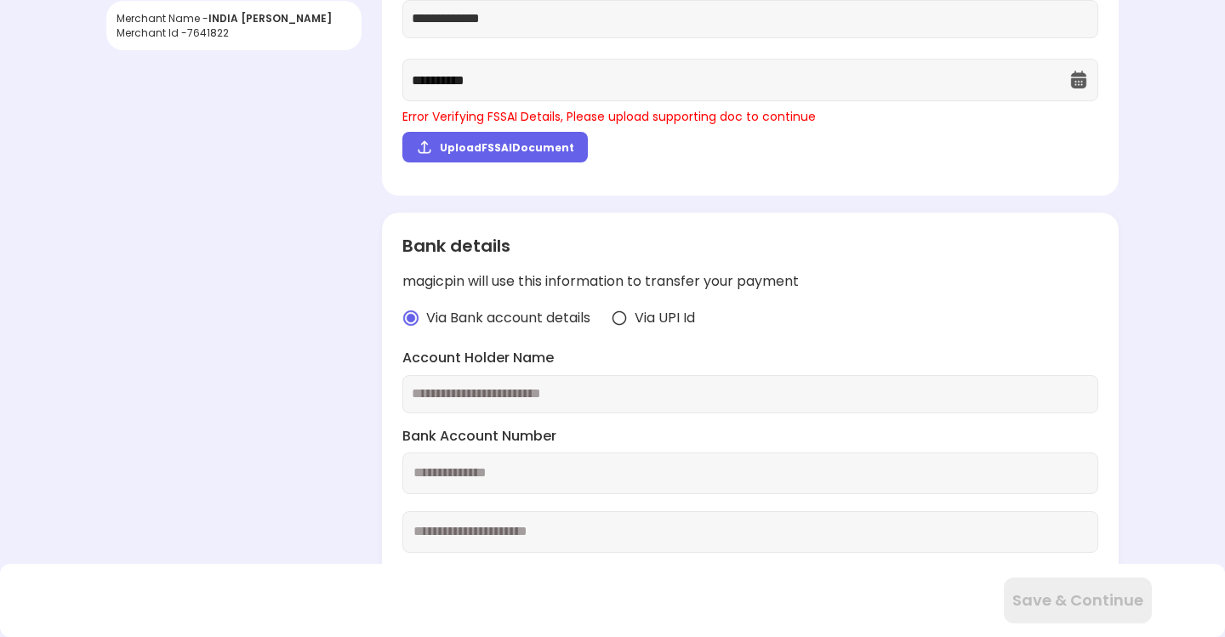
scroll to position [170, 0]
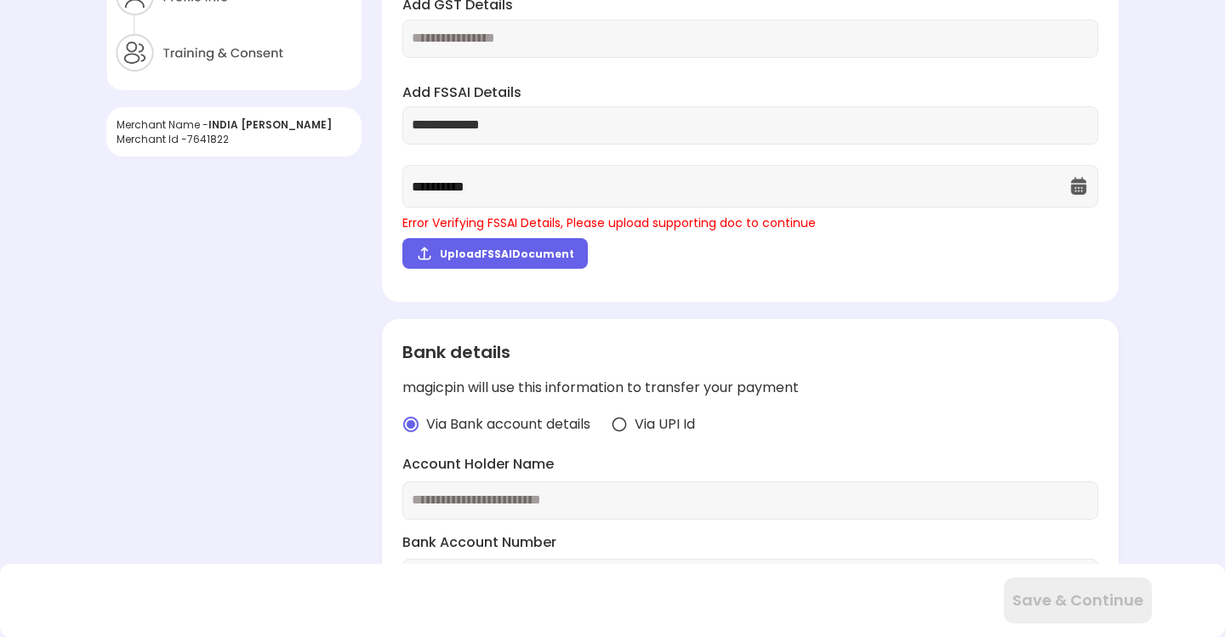
click at [488, 243] on label "Upload FSSAI Document" at bounding box center [494, 253] width 185 height 31
click at [0, 0] on input "Upload FSSAI Document" at bounding box center [0, 0] width 0 height 0
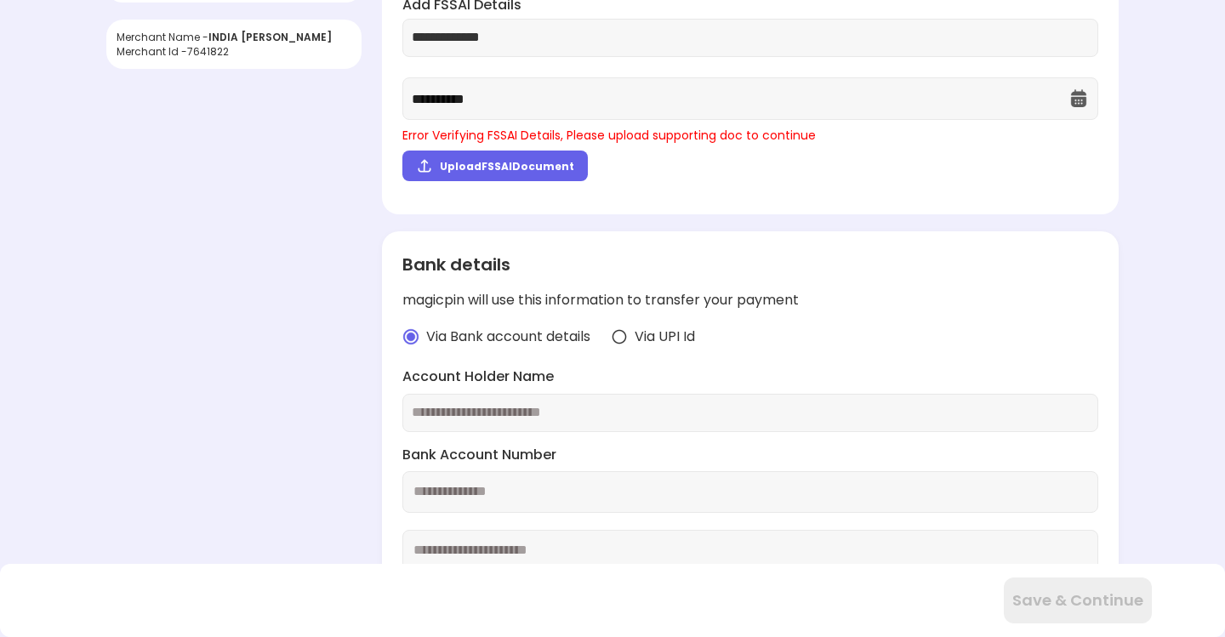
scroll to position [340, 0]
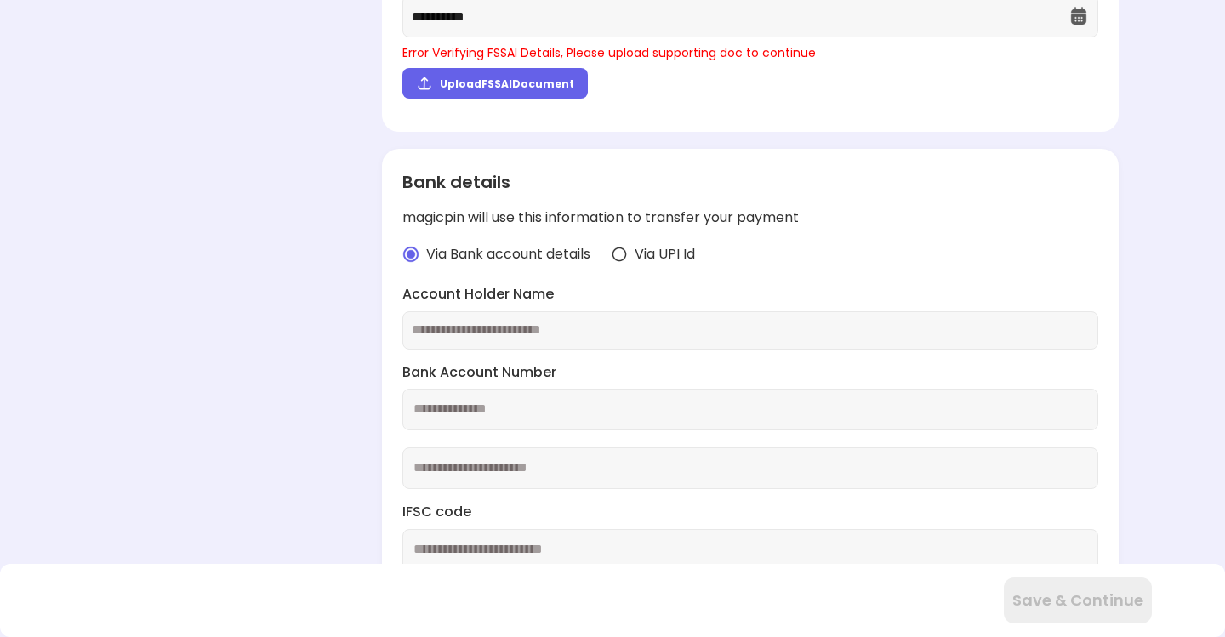
click at [515, 311] on div "Account Holder Name" at bounding box center [750, 317] width 696 height 65
click at [517, 328] on input "text" at bounding box center [750, 331] width 677 height 20
type input "**********"
click at [504, 396] on input "number" at bounding box center [750, 410] width 696 height 42
type input "**********"
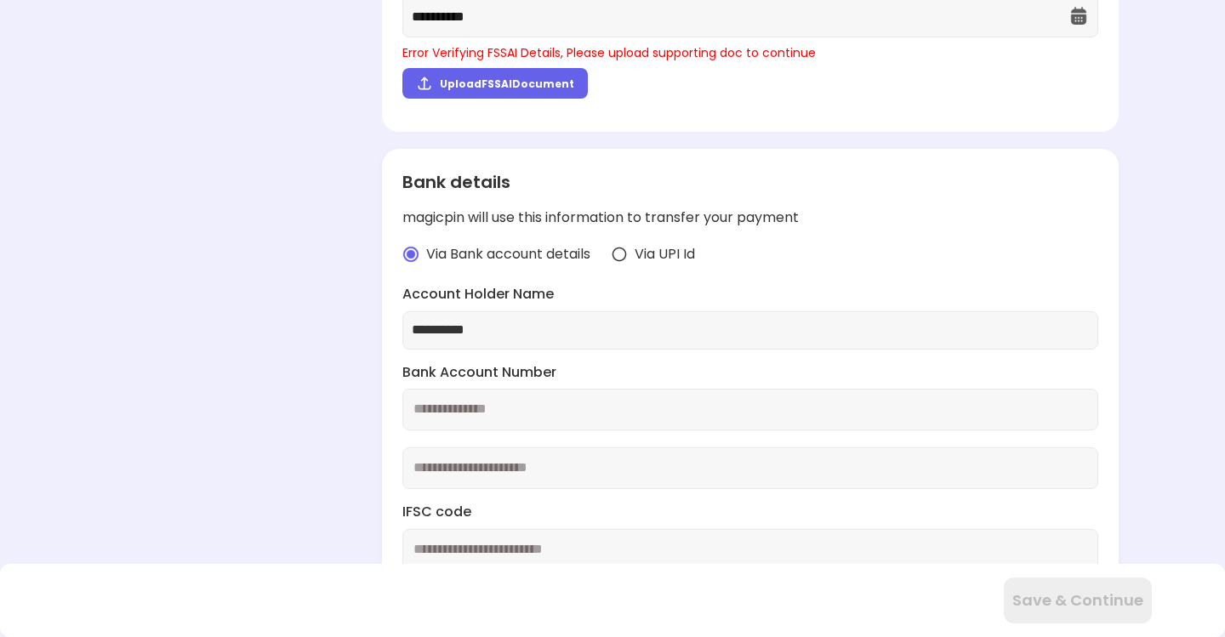
click at [519, 466] on input "number" at bounding box center [750, 468] width 696 height 42
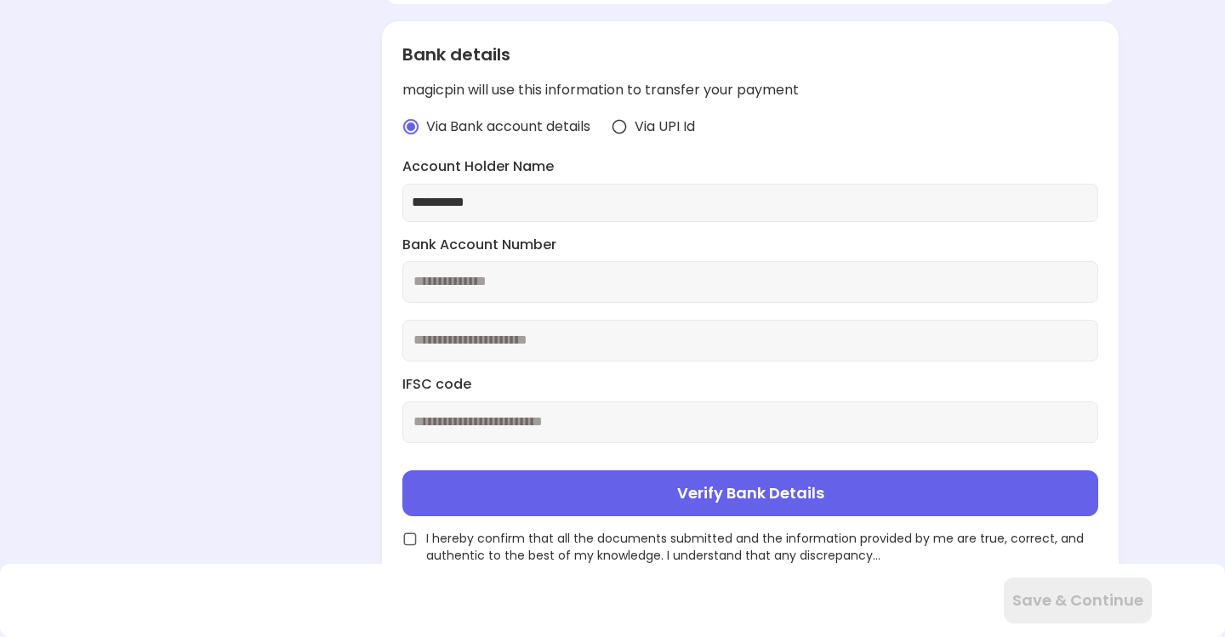
scroll to position [470, 0]
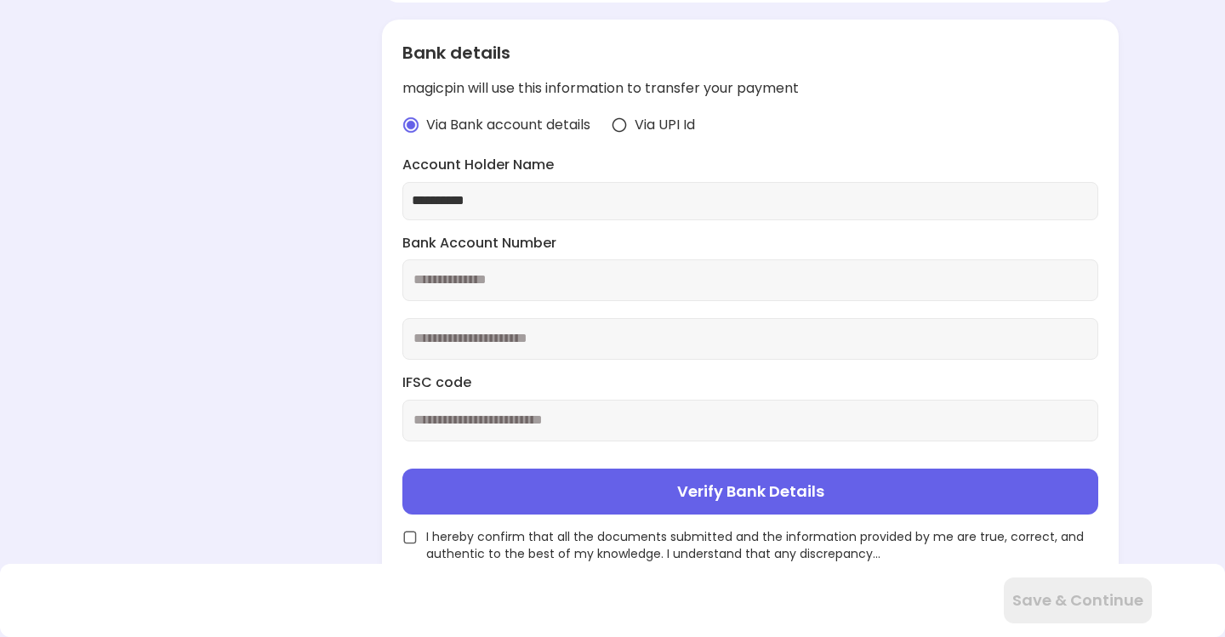
type input "**********"
click at [538, 418] on input "text" at bounding box center [750, 421] width 696 height 42
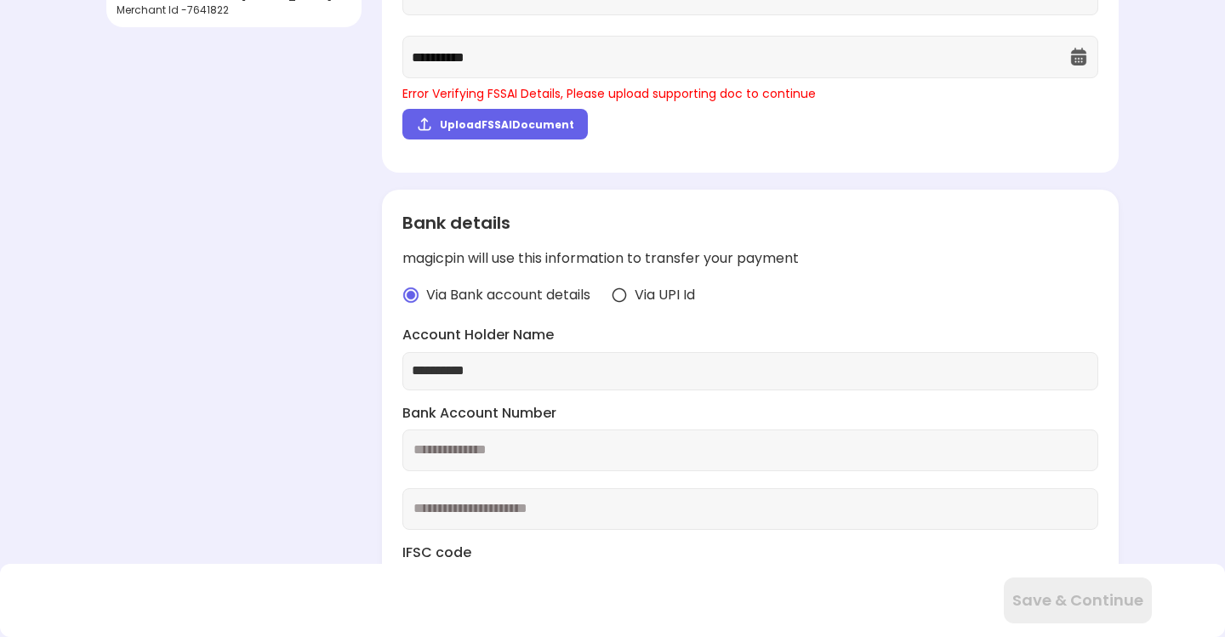
scroll to position [0, 0]
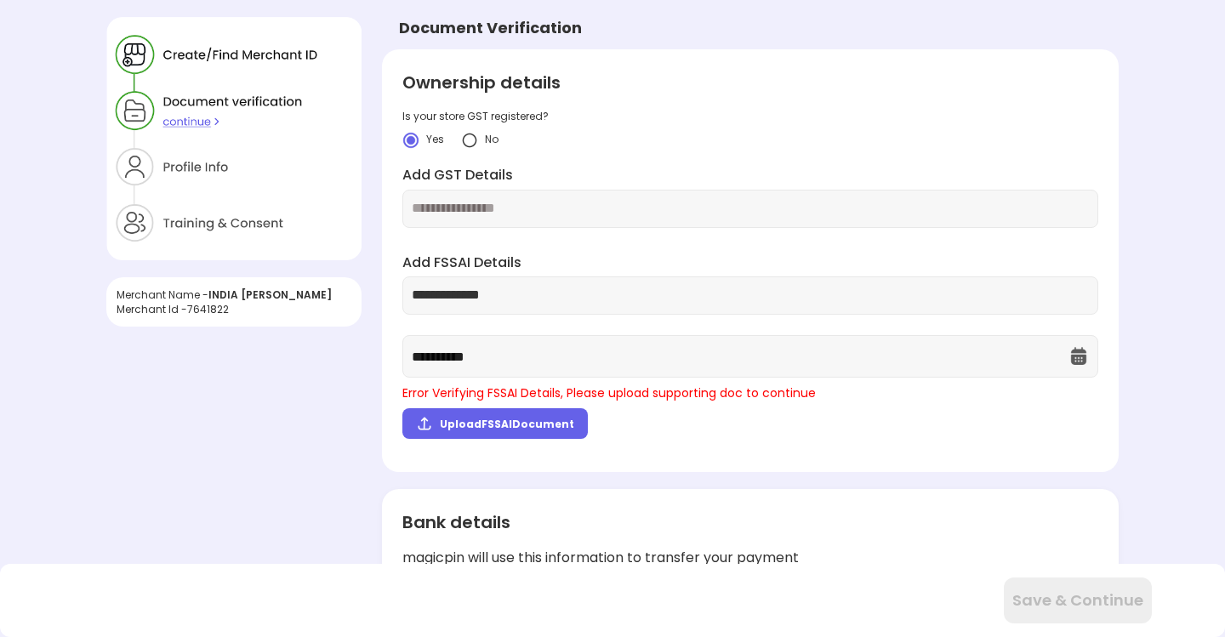
type input "**********"
click at [516, 429] on span "Upload FSSAI Document" at bounding box center [507, 424] width 134 height 14
click at [0, 0] on input "Upload FSSAI Document" at bounding box center [0, 0] width 0 height 0
